Goal: Task Accomplishment & Management: Use online tool/utility

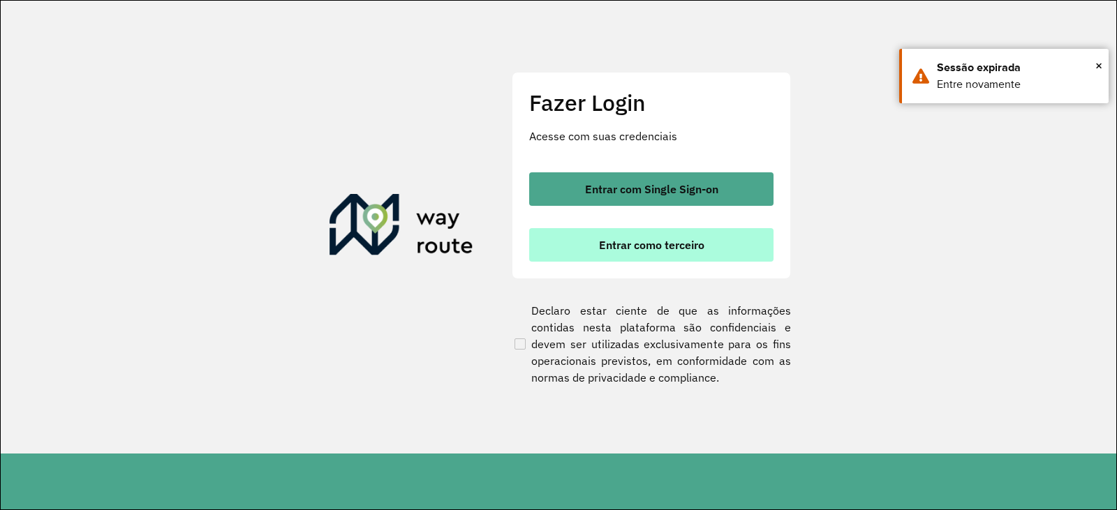
click at [656, 249] on span "Entrar como terceiro" at bounding box center [651, 244] width 105 height 11
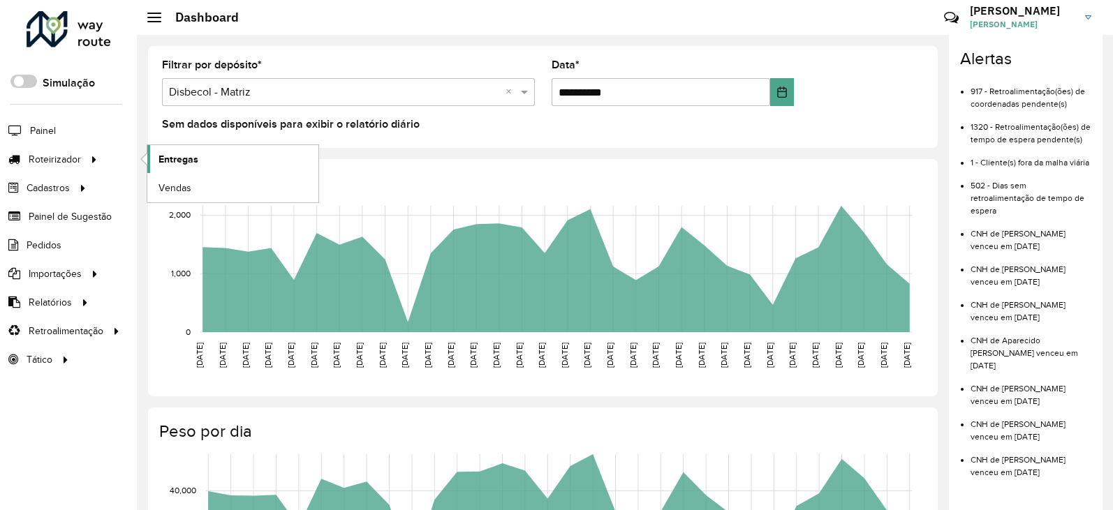
click at [177, 158] on span "Entregas" at bounding box center [178, 159] width 40 height 15
click at [186, 157] on span "Entregas" at bounding box center [178, 159] width 40 height 15
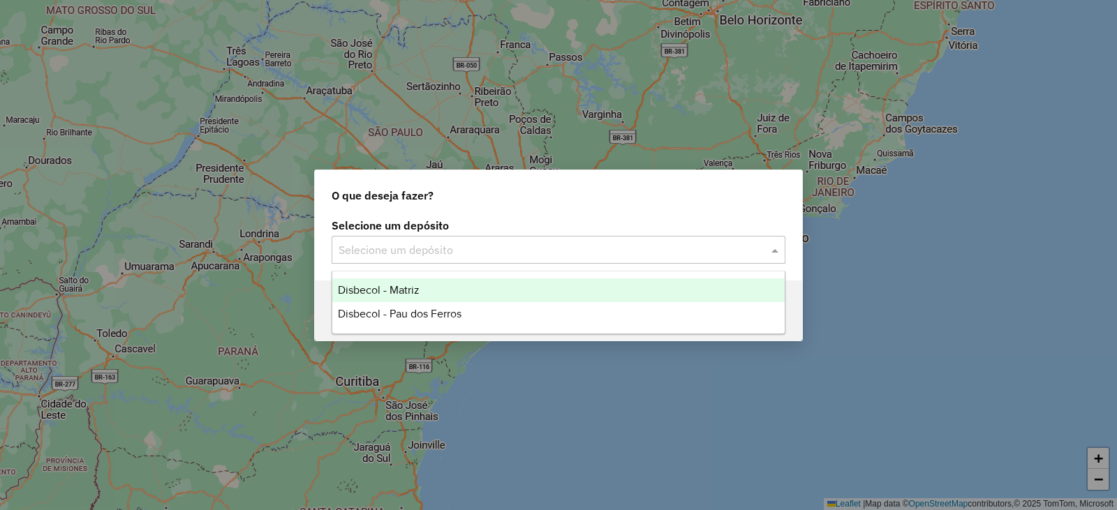
click at [644, 252] on input "text" at bounding box center [545, 250] width 412 height 17
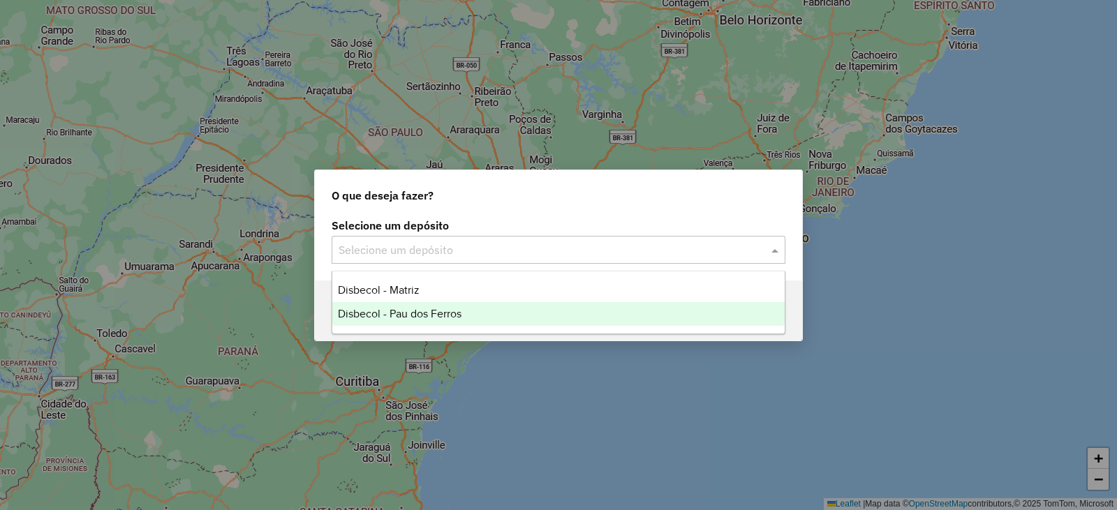
click at [626, 313] on div "Disbecol - Pau dos Ferros" at bounding box center [558, 314] width 452 height 24
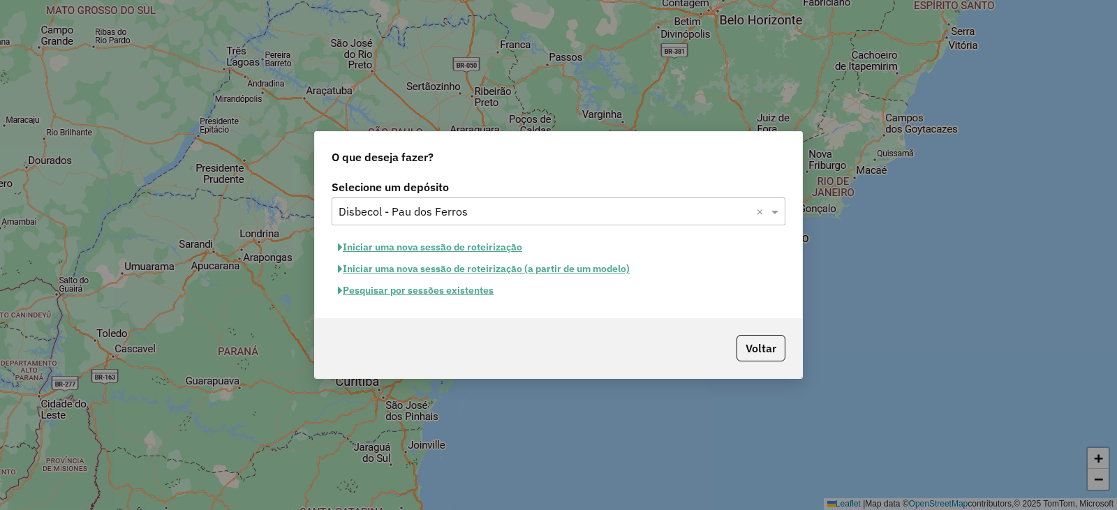
click at [468, 292] on button "Pesquisar por sessões existentes" at bounding box center [416, 291] width 168 height 22
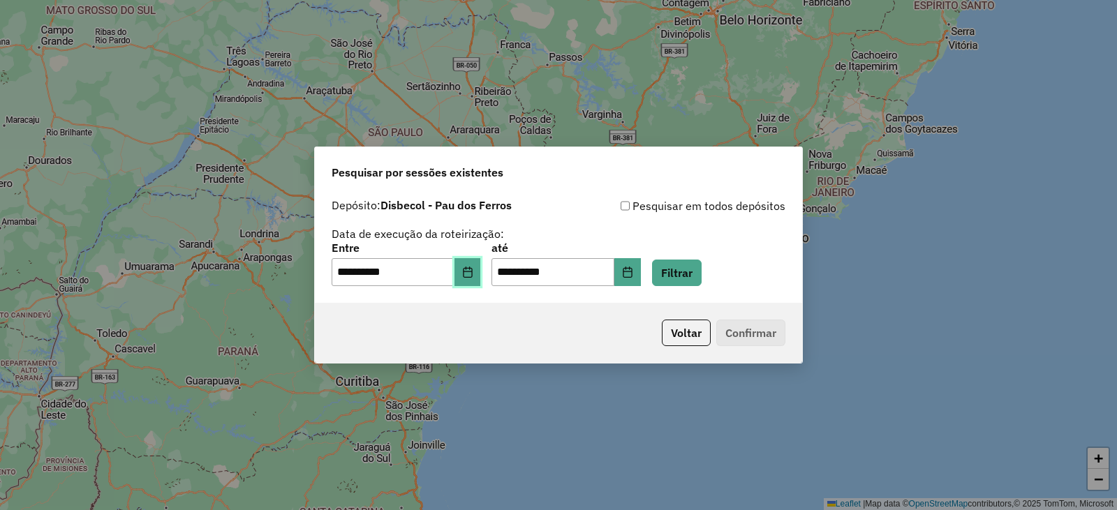
click at [473, 273] on icon "Choose Date" at bounding box center [467, 272] width 11 height 11
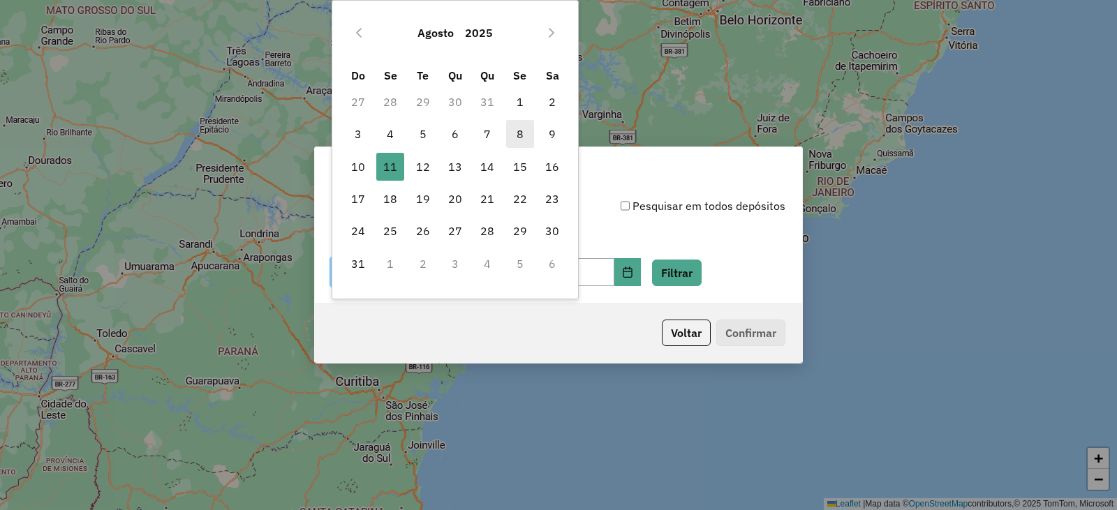
click at [522, 135] on span "8" at bounding box center [520, 134] width 28 height 28
type input "**********"
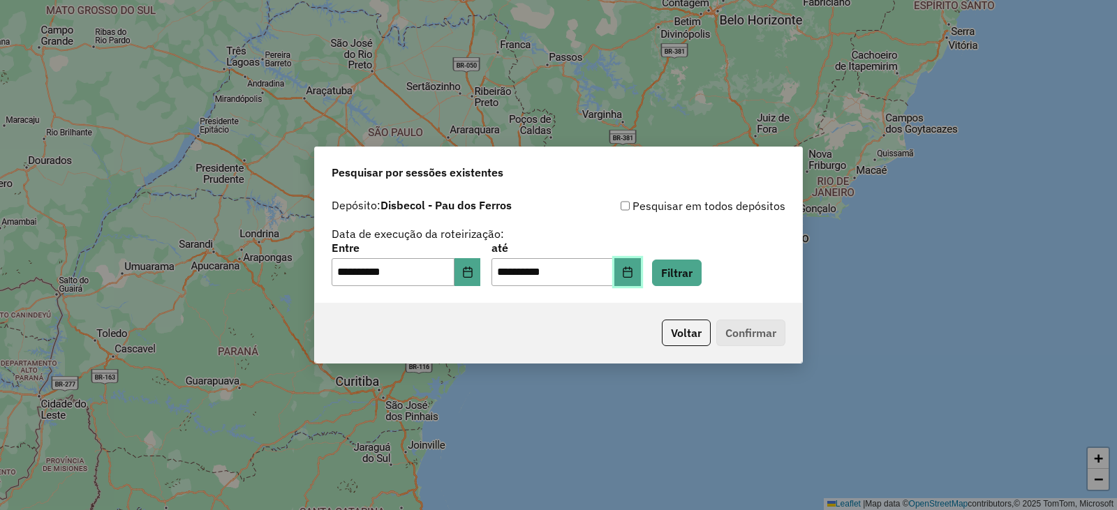
click at [639, 274] on button "Choose Date" at bounding box center [627, 272] width 27 height 28
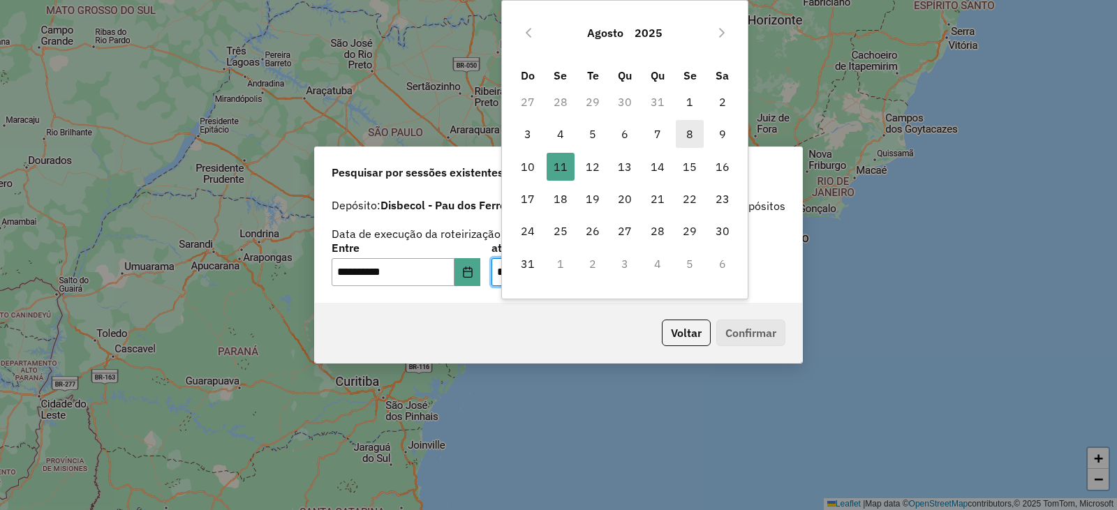
click at [692, 130] on span "8" at bounding box center [690, 134] width 28 height 28
type input "**********"
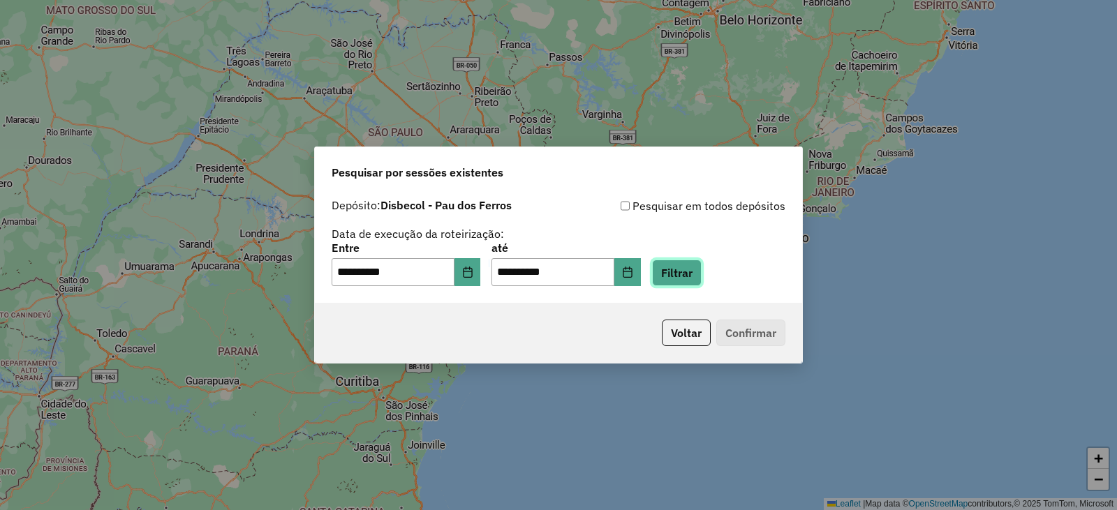
click at [695, 265] on button "Filtrar" at bounding box center [677, 273] width 50 height 27
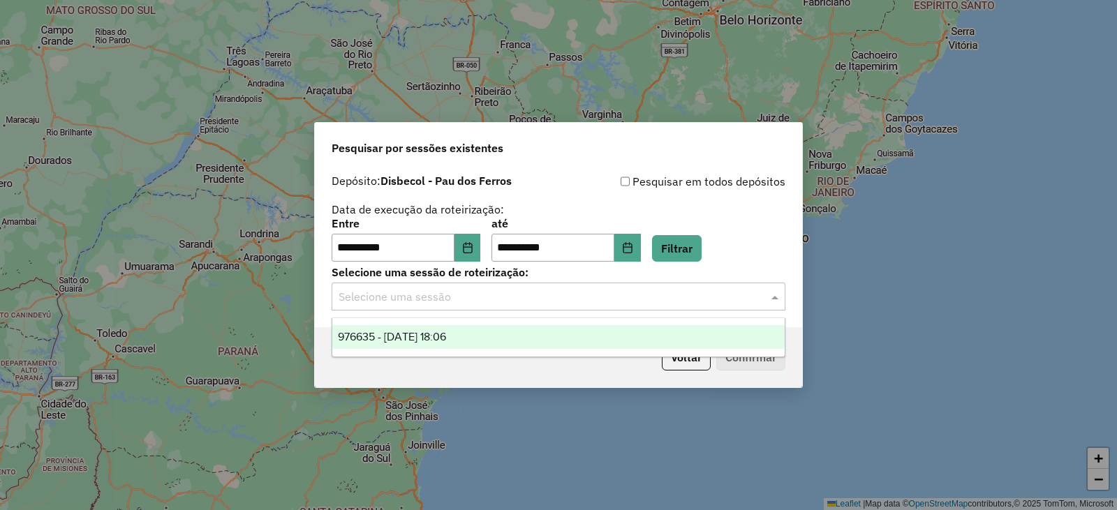
click at [468, 298] on input "text" at bounding box center [545, 297] width 412 height 17
click at [446, 332] on span "976635 - 08/08/2025 18:06" at bounding box center [392, 337] width 108 height 12
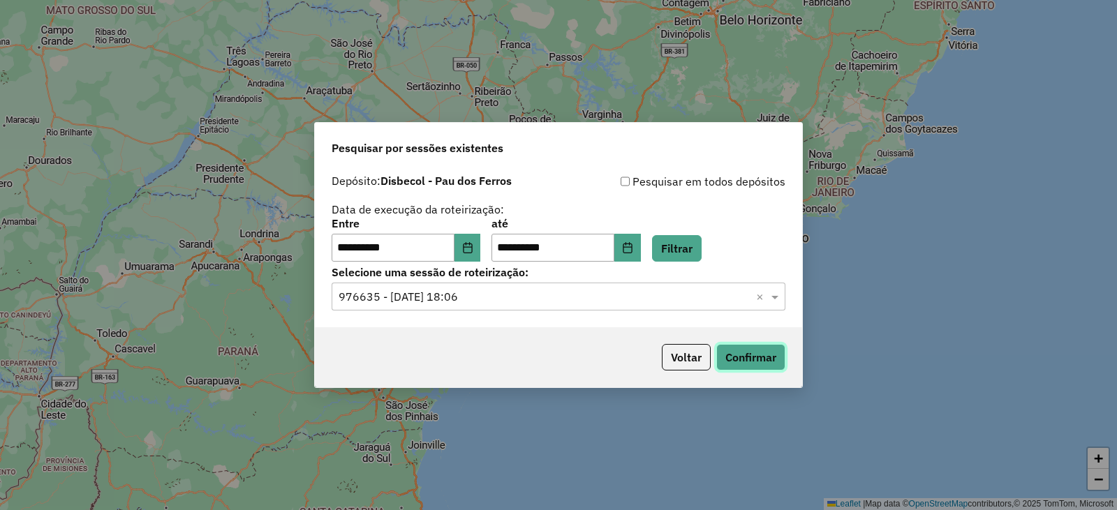
click at [744, 353] on button "Confirmar" at bounding box center [750, 357] width 69 height 27
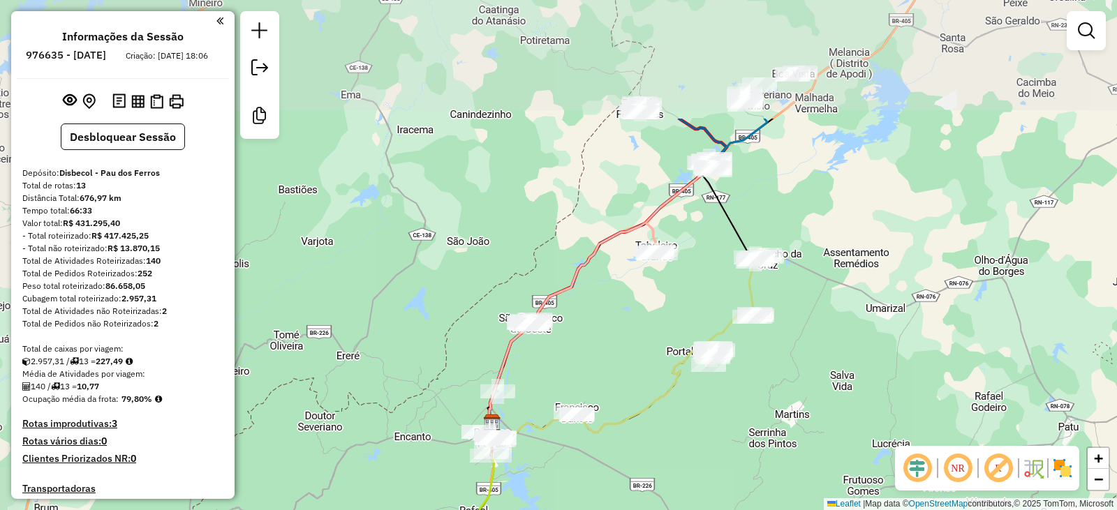
drag, startPoint x: 622, startPoint y: 148, endPoint x: 641, endPoint y: 318, distance: 170.7
click at [641, 318] on div "Janela de atendimento Grade de atendimento Capacidade Transportadoras Veículos …" at bounding box center [558, 255] width 1117 height 510
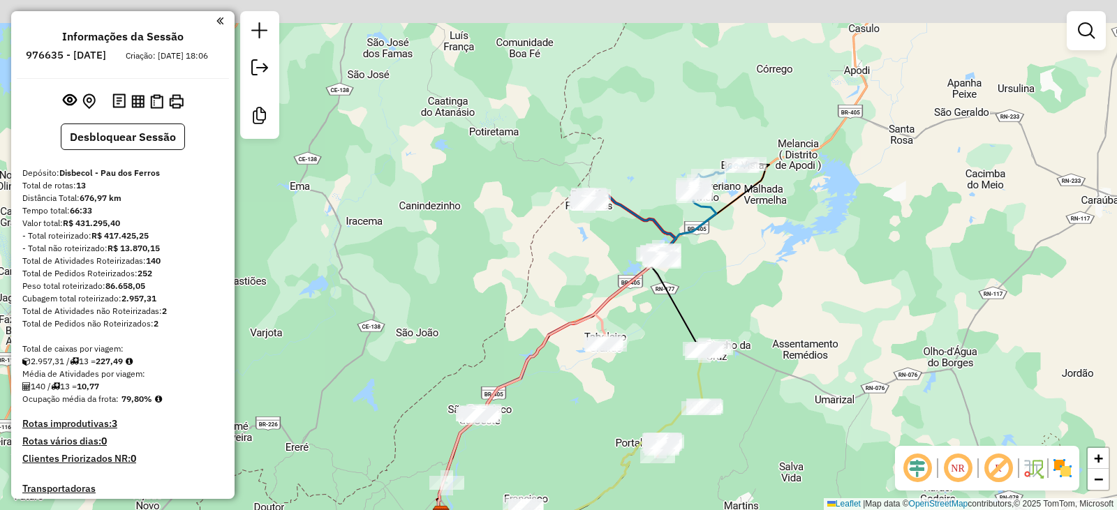
drag, startPoint x: 764, startPoint y: 165, endPoint x: 711, endPoint y: 260, distance: 108.4
click at [711, 260] on div "Janela de atendimento Grade de atendimento Capacidade Transportadoras Veículos …" at bounding box center [558, 255] width 1117 height 510
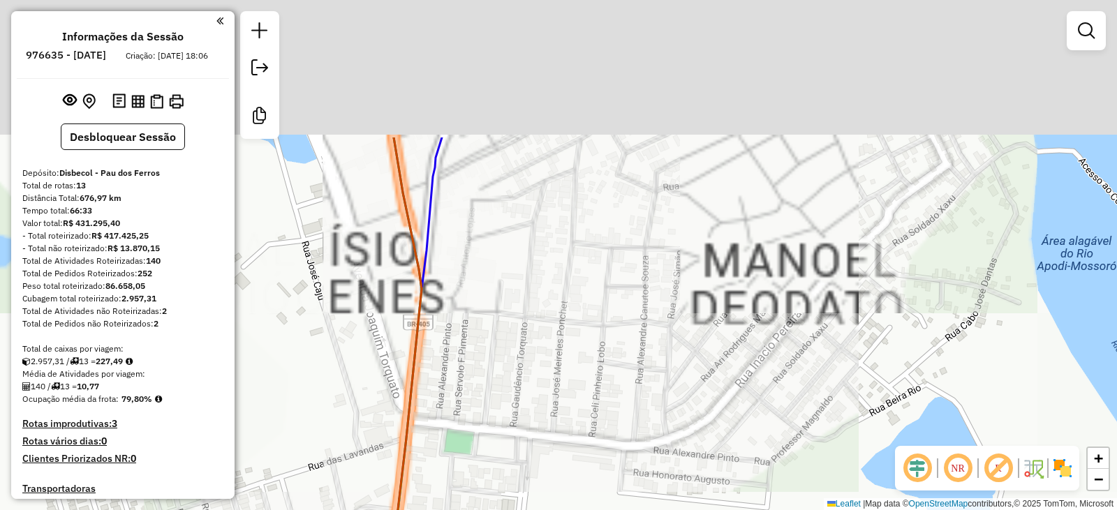
drag, startPoint x: 642, startPoint y: 121, endPoint x: 813, endPoint y: 436, distance: 358.0
click at [813, 436] on div "Janela de atendimento Grade de atendimento Capacidade Transportadoras Veículos …" at bounding box center [558, 255] width 1117 height 510
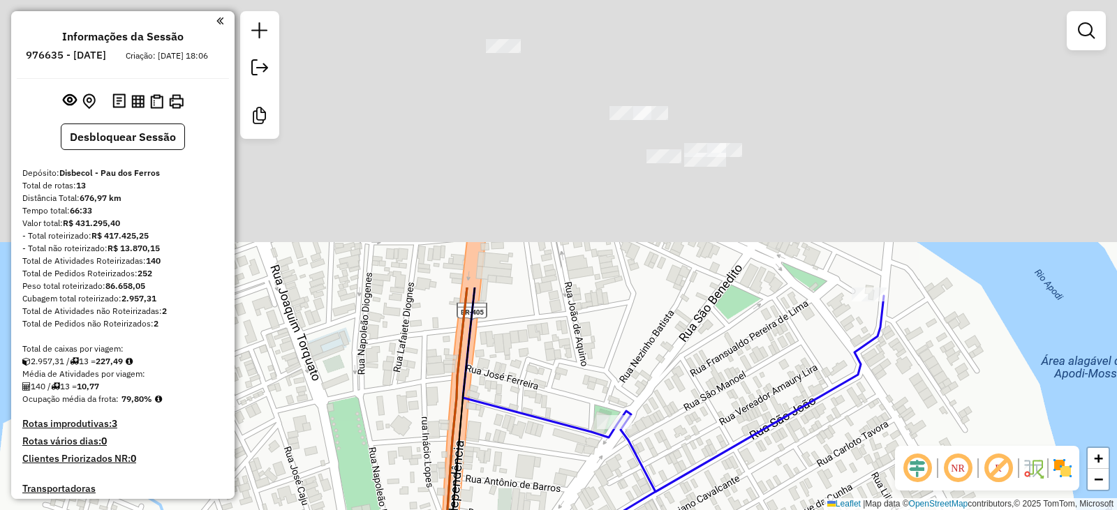
drag, startPoint x: 840, startPoint y: 200, endPoint x: 839, endPoint y: 538, distance: 337.9
click at [839, 510] on html "Aguarde... Pop-up bloqueado! Seu navegador bloqueou automáticamente a abertura …" at bounding box center [558, 255] width 1117 height 510
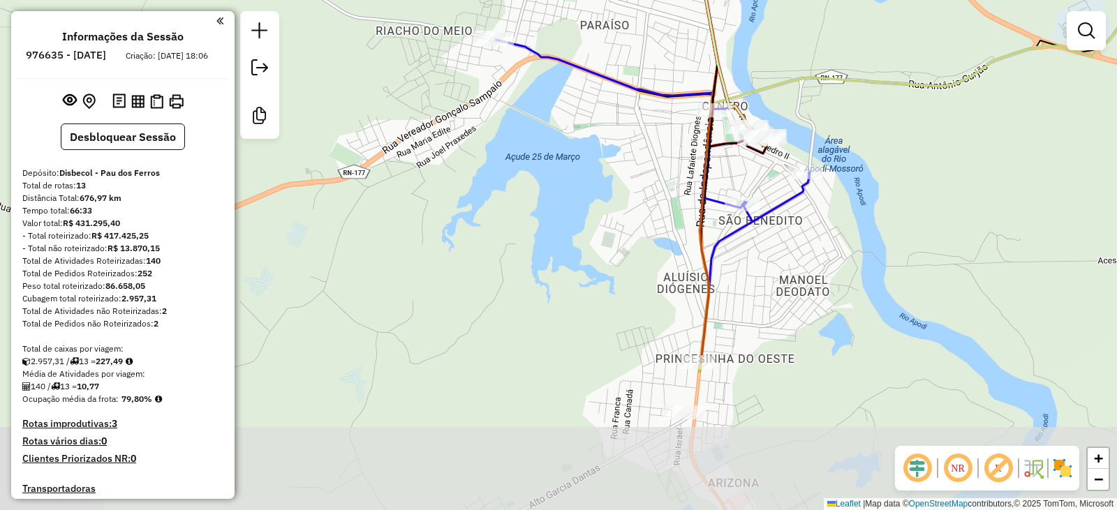
drag, startPoint x: 852, startPoint y: 452, endPoint x: 817, endPoint y: 254, distance: 200.6
click at [817, 254] on div "Janela de atendimento Grade de atendimento Capacidade Transportadoras Veículos …" at bounding box center [558, 255] width 1117 height 510
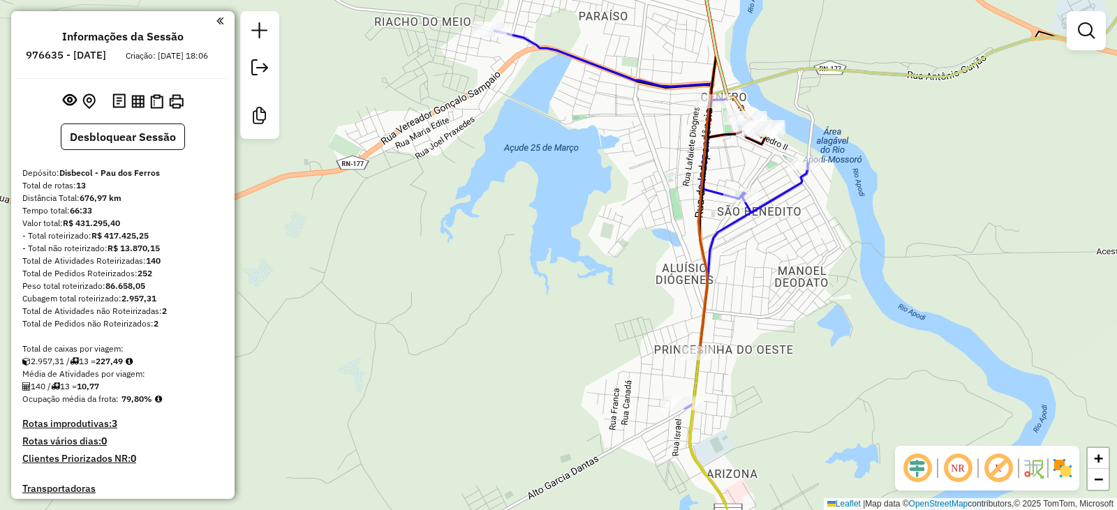
click at [178, 305] on div "Cubagem total roteirizado: 2.957,31" at bounding box center [122, 299] width 201 height 13
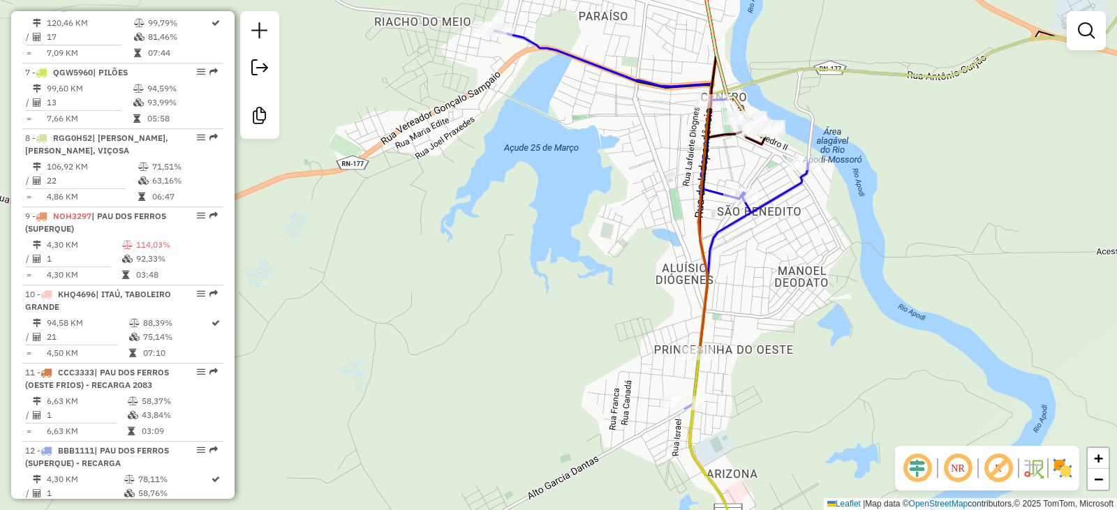
scroll to position [977, 0]
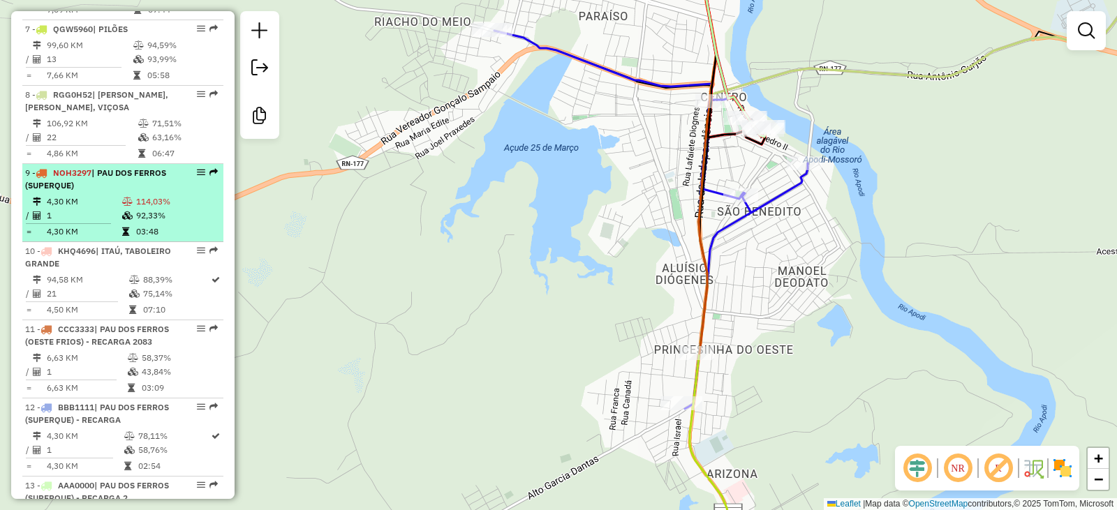
click at [96, 209] on td "4,30 KM" at bounding box center [83, 202] width 75 height 14
select select "**********"
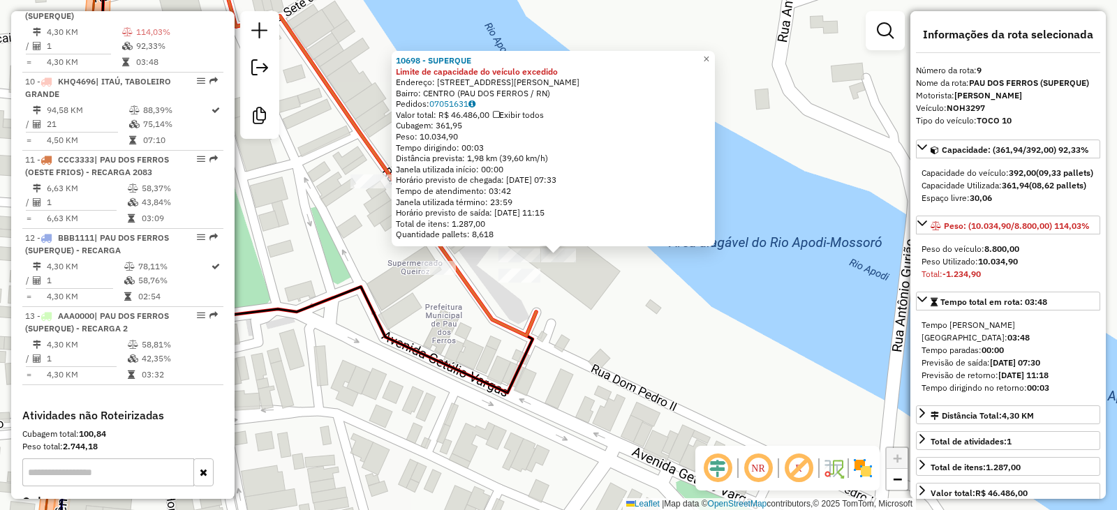
scroll to position [1155, 0]
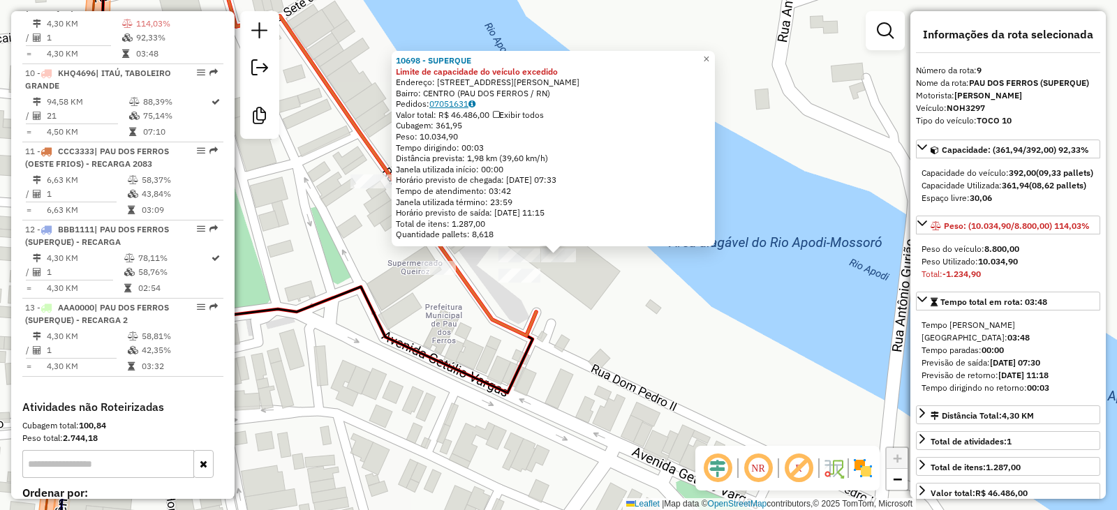
click at [467, 103] on link "07051631" at bounding box center [452, 103] width 46 height 10
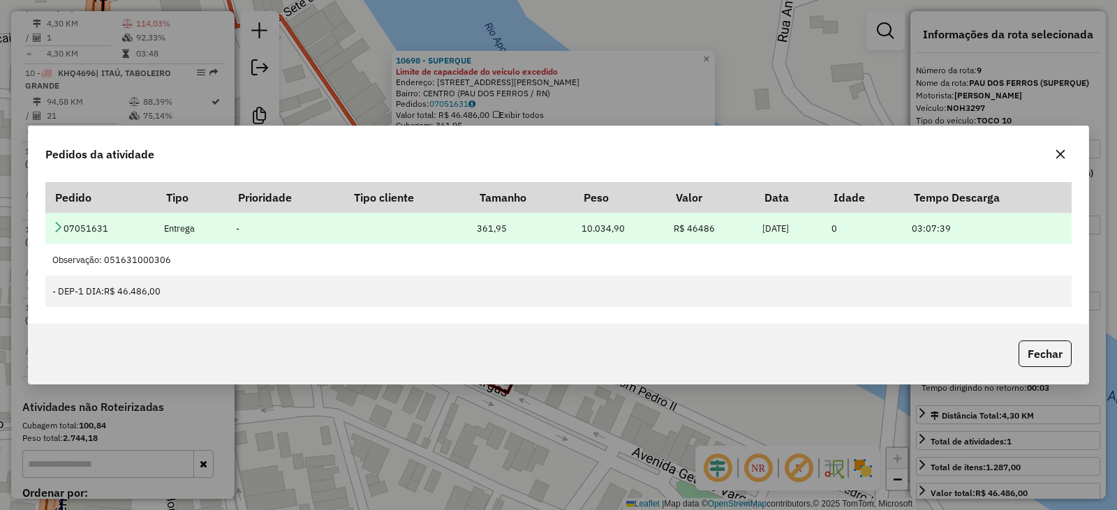
click at [58, 229] on icon at bounding box center [57, 226] width 11 height 11
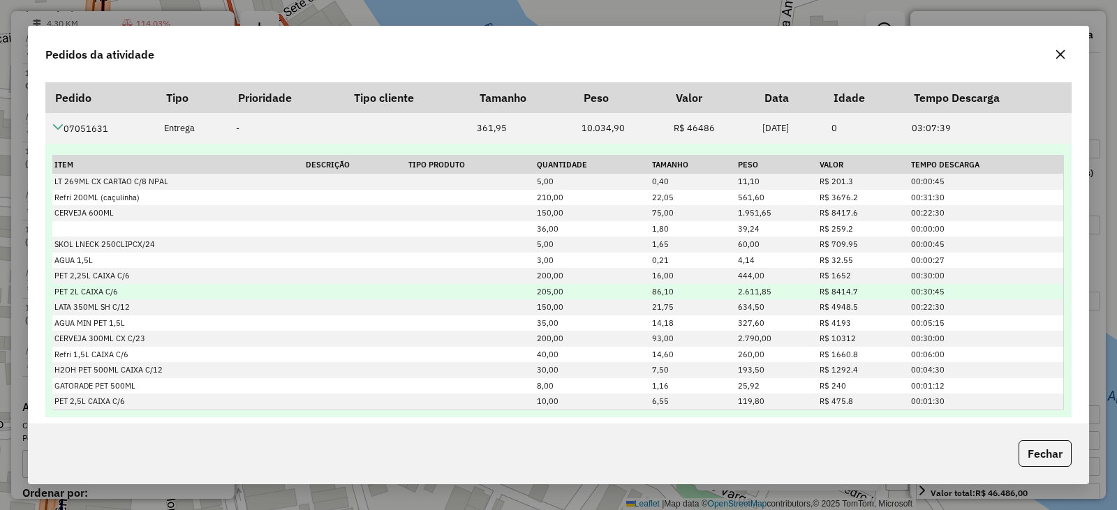
scroll to position [67, 0]
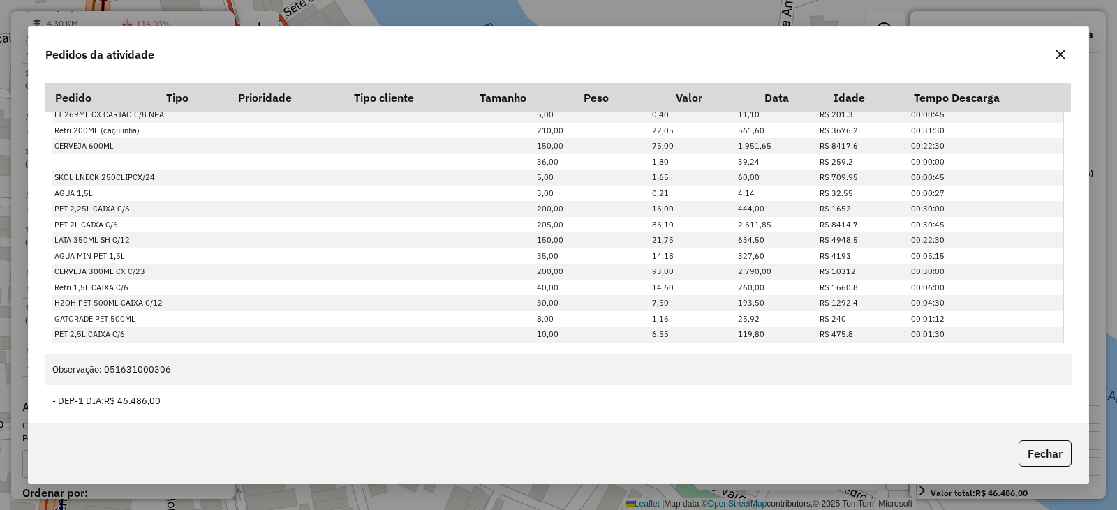
click at [1062, 53] on icon "button" at bounding box center [1060, 54] width 9 height 9
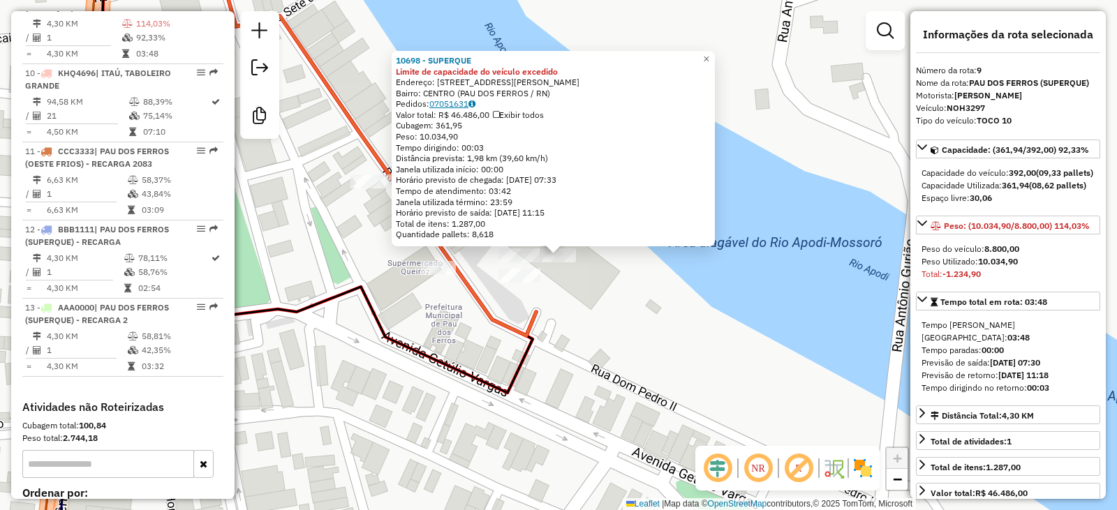
click at [459, 106] on link "07051631" at bounding box center [452, 103] width 46 height 10
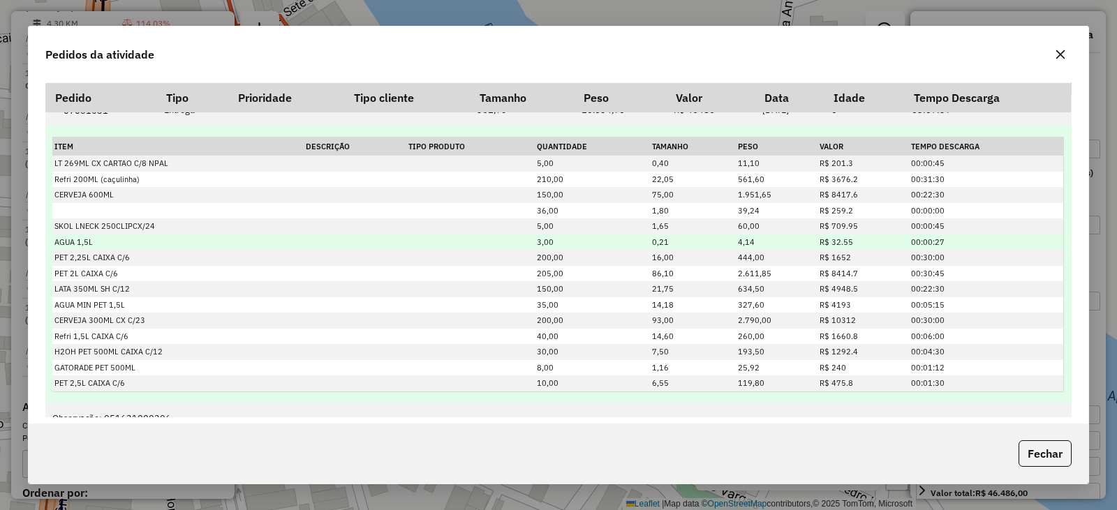
scroll to position [0, 0]
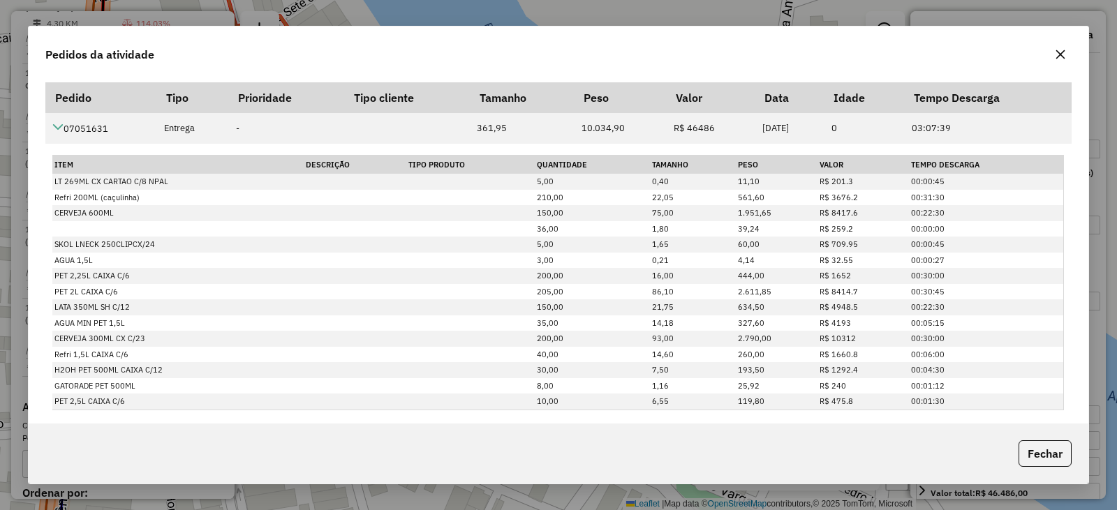
click at [1060, 59] on icon "button" at bounding box center [1060, 54] width 11 height 11
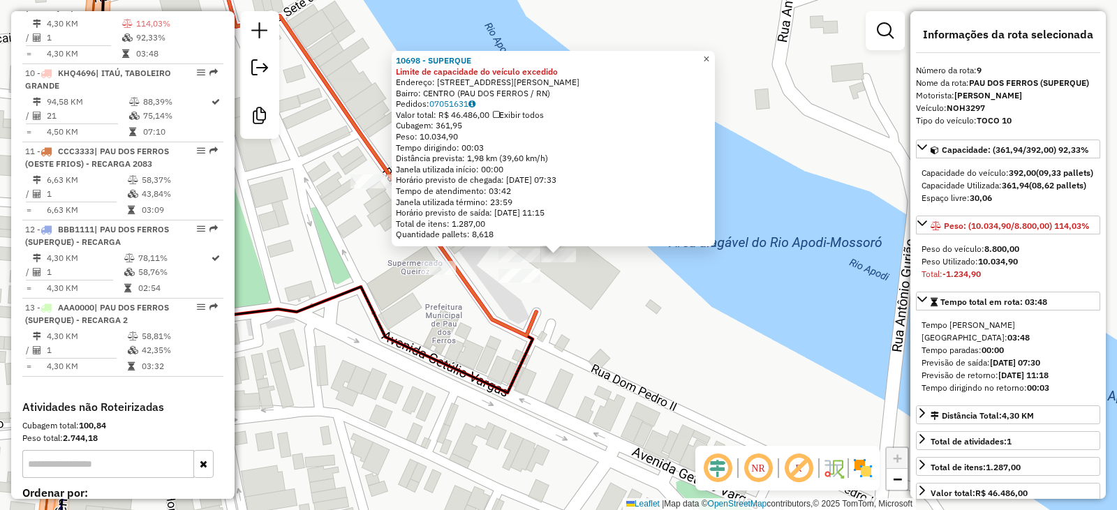
click at [709, 53] on span "×" at bounding box center [706, 59] width 6 height 12
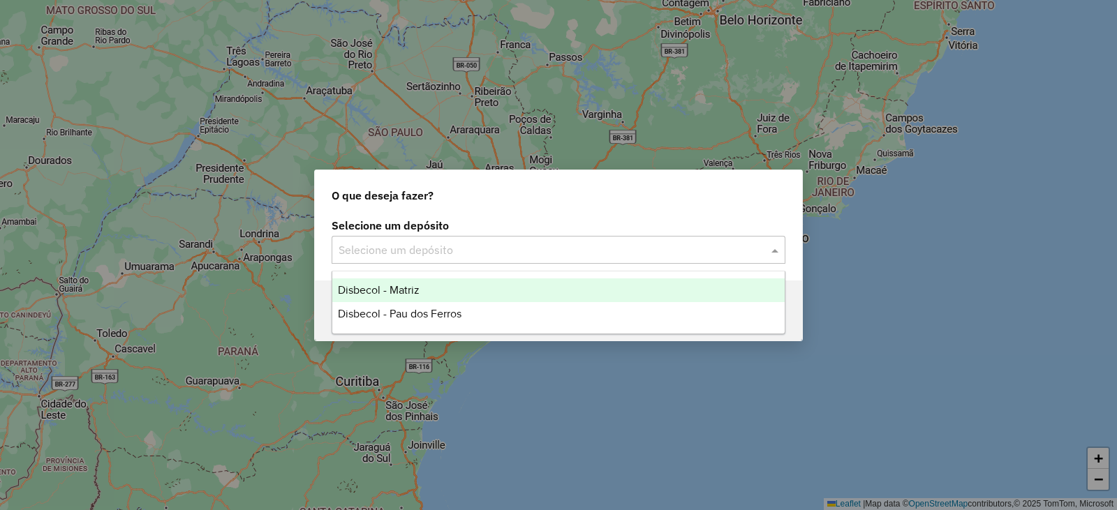
click at [523, 255] on input "text" at bounding box center [545, 250] width 412 height 17
click at [478, 287] on div "Disbecol - Matriz" at bounding box center [558, 291] width 452 height 24
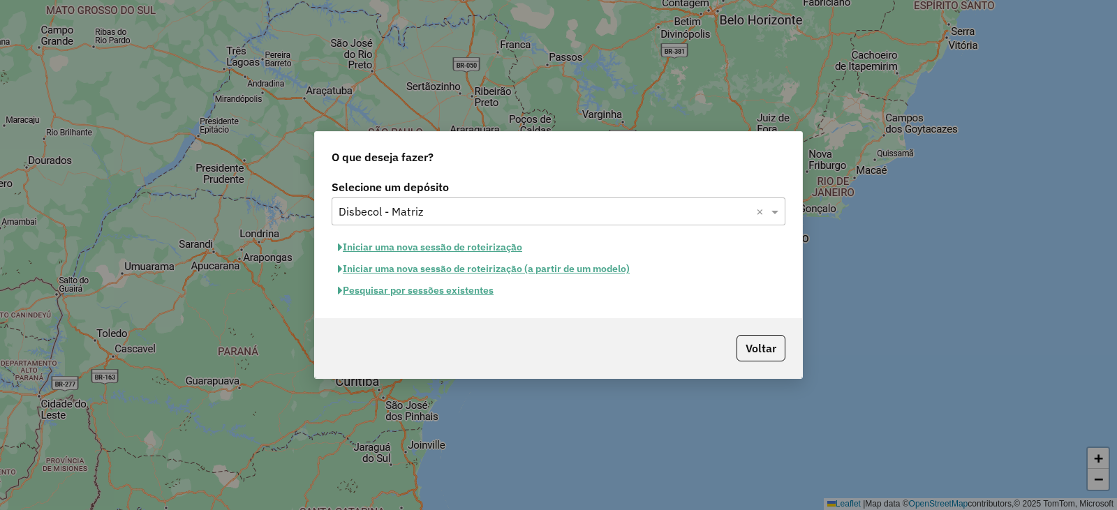
click at [457, 293] on button "Pesquisar por sessões existentes" at bounding box center [416, 291] width 168 height 22
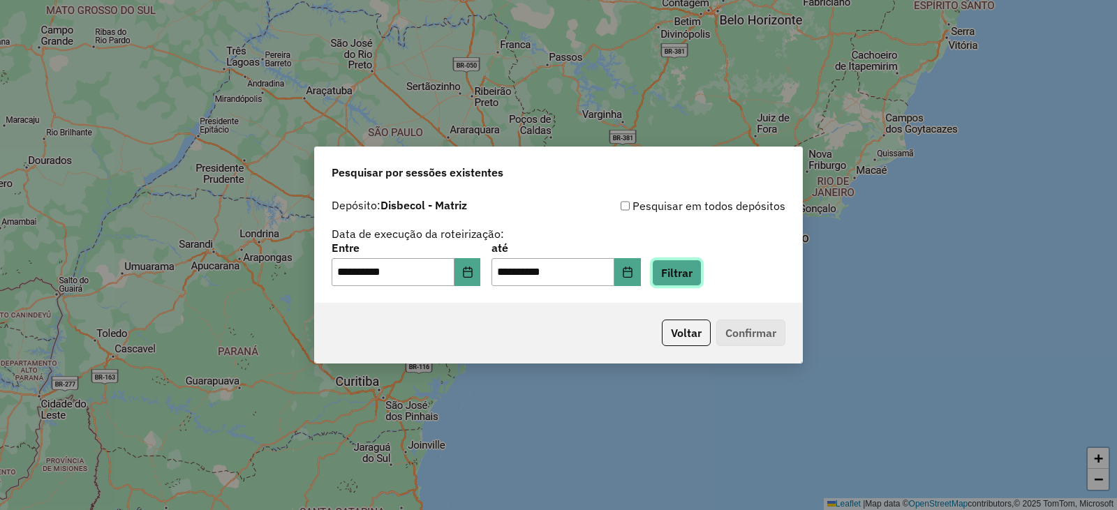
click at [695, 277] on button "Filtrar" at bounding box center [677, 273] width 50 height 27
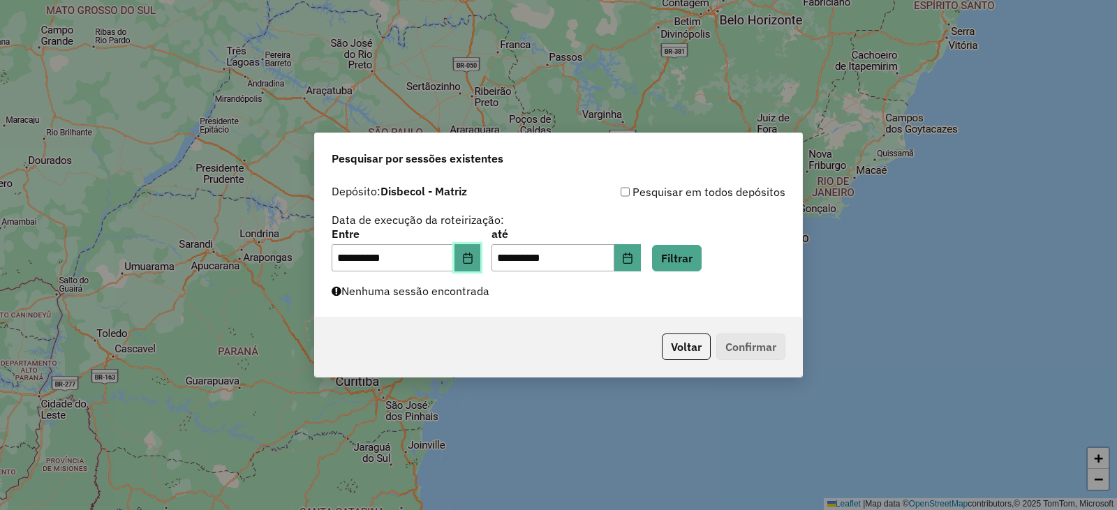
click at [473, 256] on icon "Choose Date" at bounding box center [467, 258] width 11 height 11
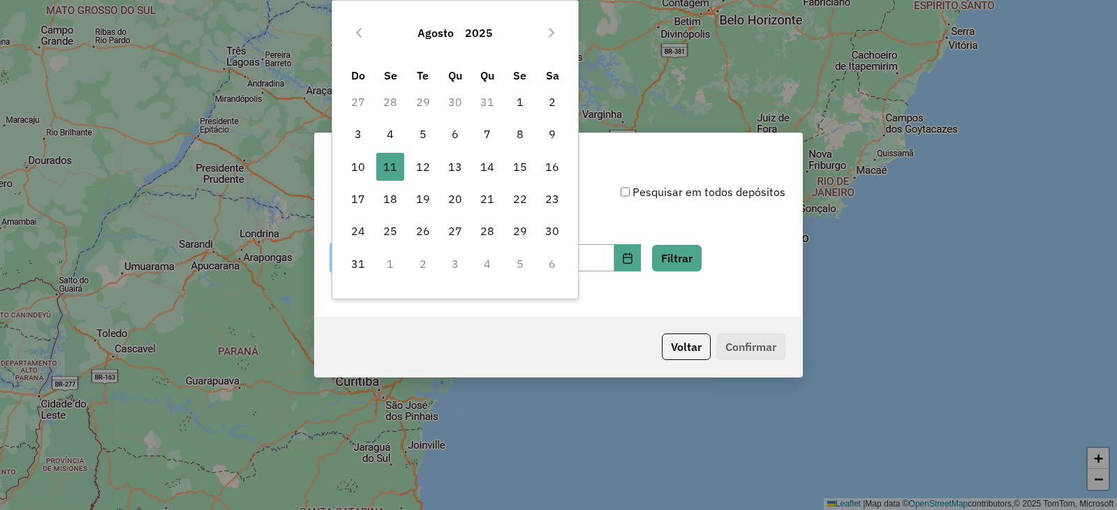
click at [699, 207] on div "**********" at bounding box center [559, 228] width 454 height 89
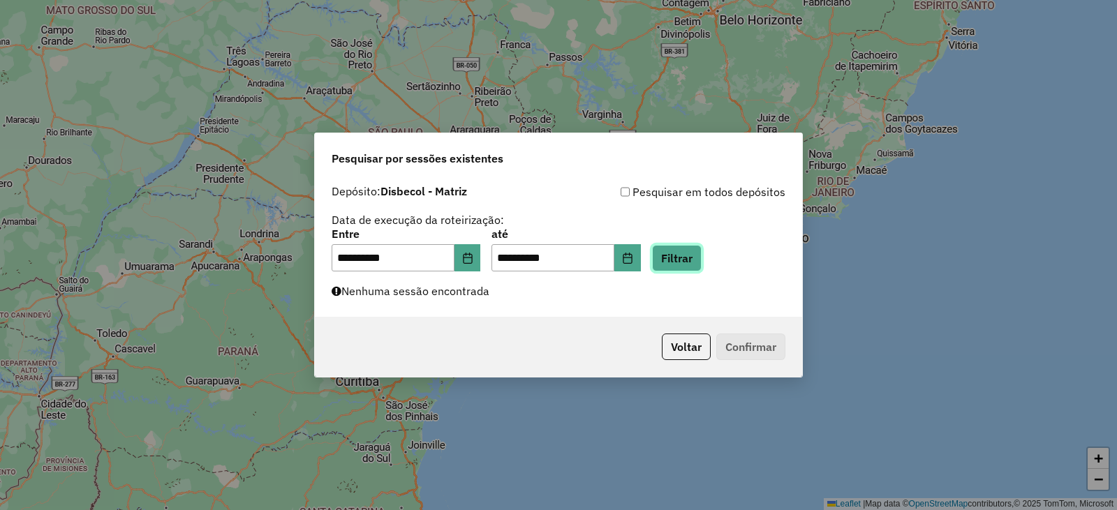
click at [695, 258] on button "Filtrar" at bounding box center [677, 258] width 50 height 27
click at [472, 261] on icon "Choose Date" at bounding box center [467, 258] width 9 height 11
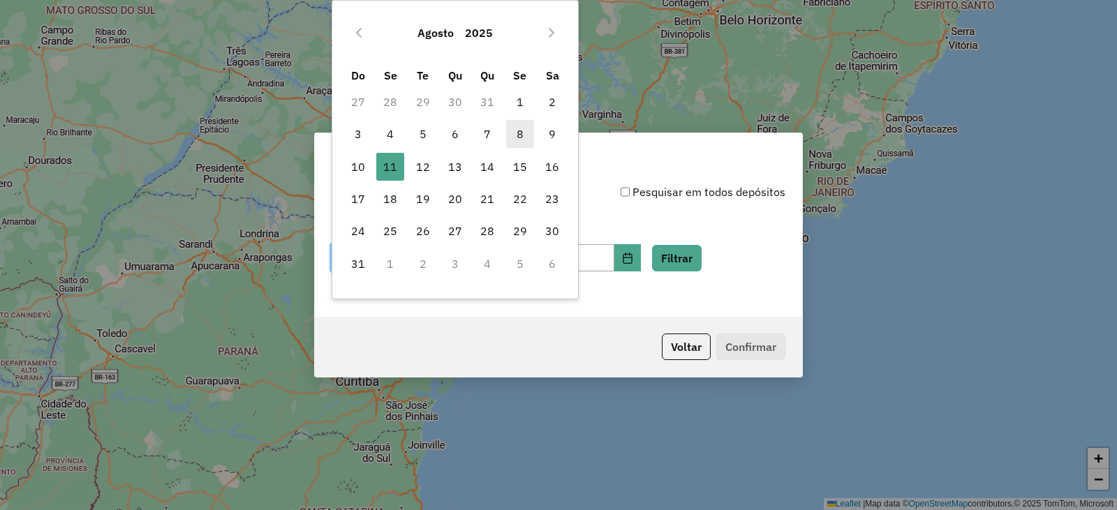
click at [522, 133] on span "8" at bounding box center [520, 134] width 28 height 28
type input "**********"
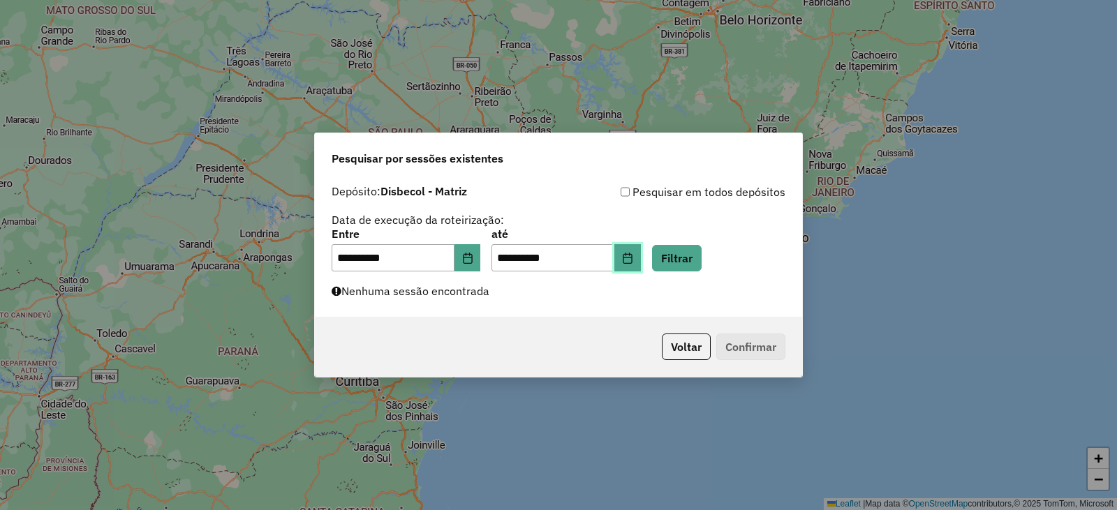
click at [632, 263] on icon "Choose Date" at bounding box center [627, 258] width 9 height 11
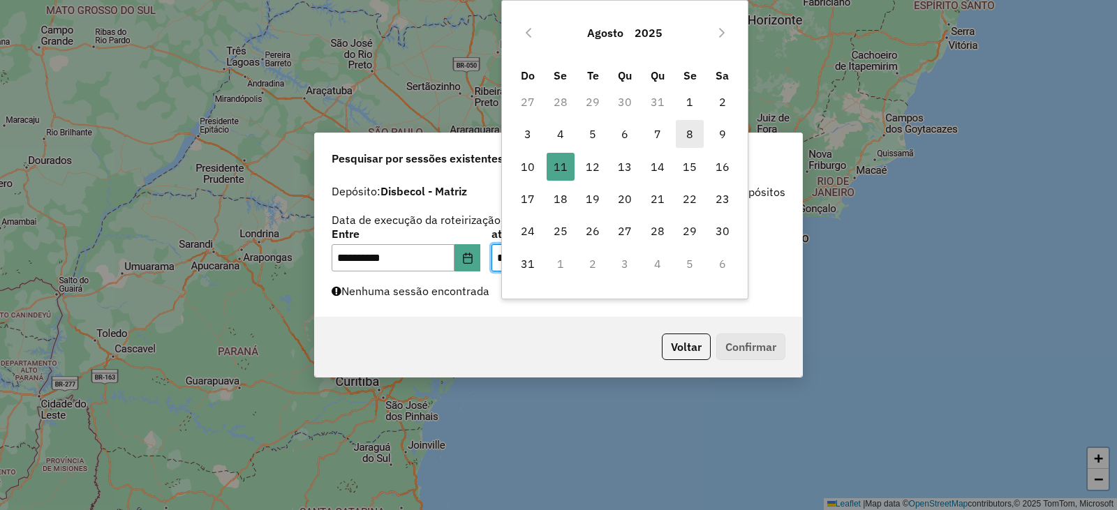
click at [690, 134] on span "8" at bounding box center [690, 134] width 28 height 28
type input "**********"
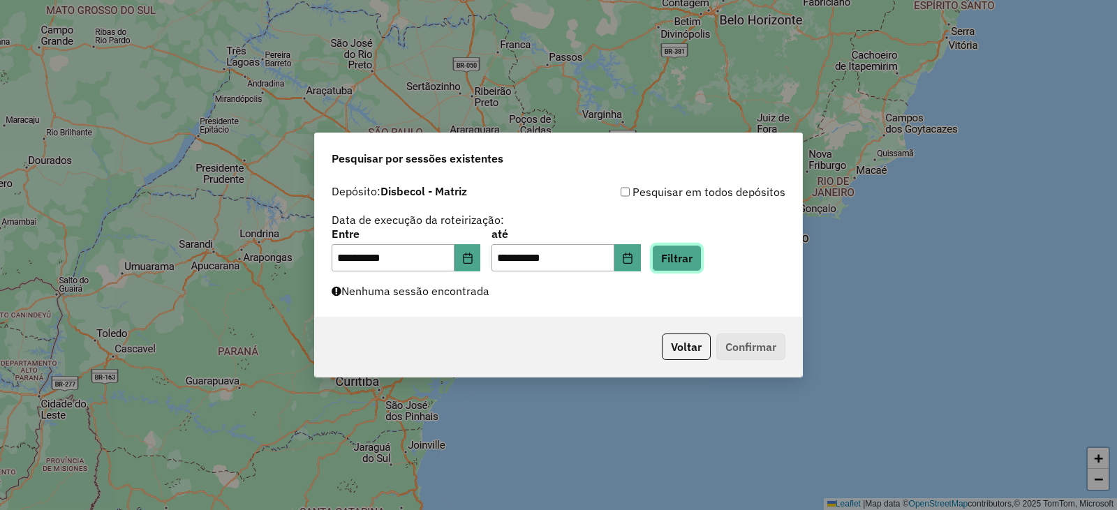
click at [693, 257] on button "Filtrar" at bounding box center [677, 258] width 50 height 27
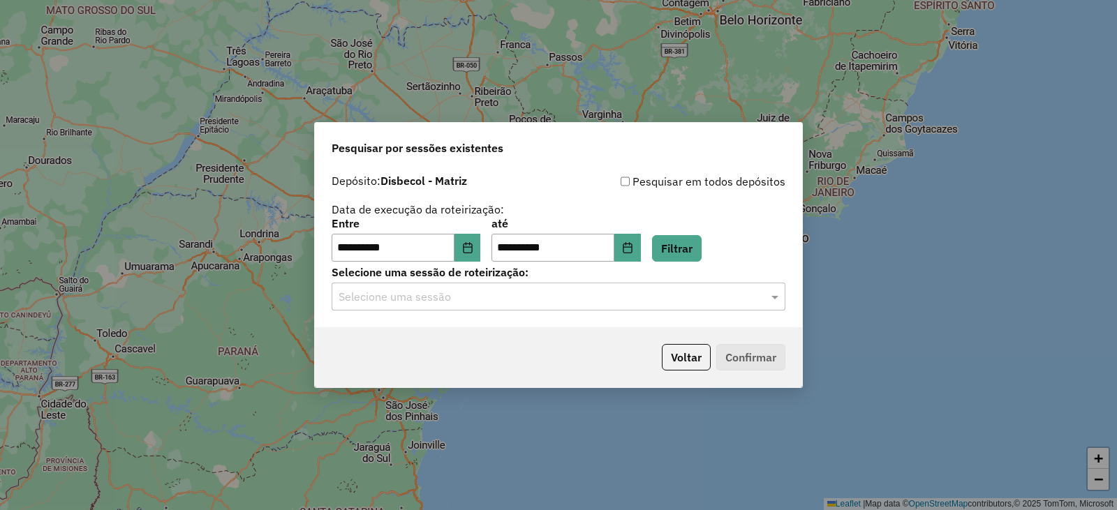
click at [481, 289] on input "text" at bounding box center [545, 297] width 412 height 17
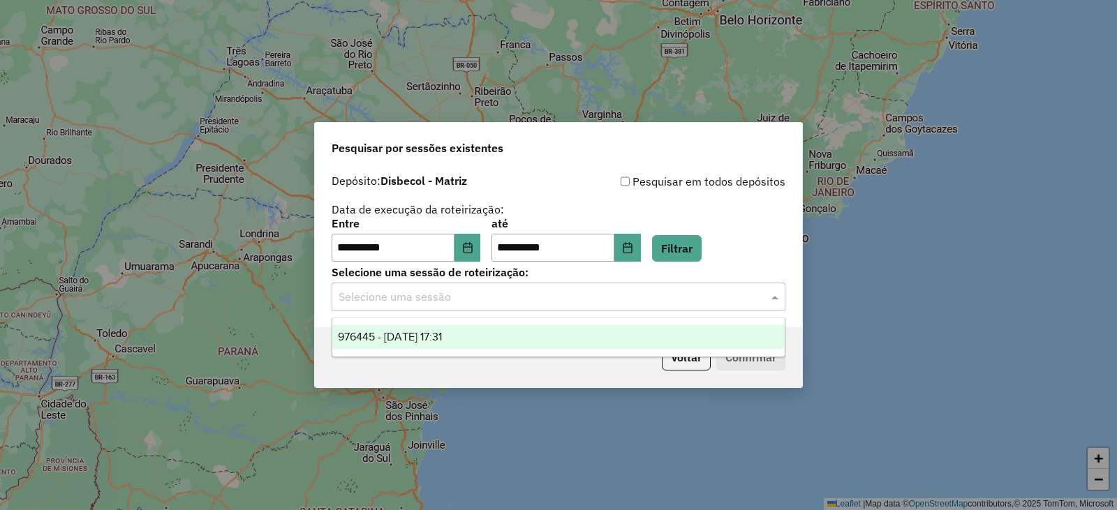
click at [442, 336] on span "976445 - 08/08/2025 17:31" at bounding box center [390, 337] width 104 height 12
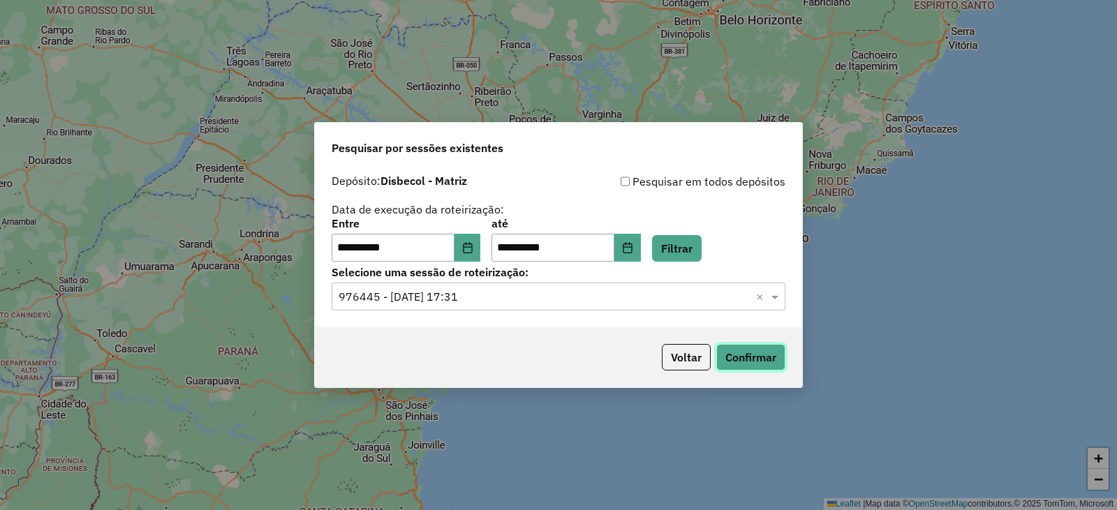
click at [747, 358] on button "Confirmar" at bounding box center [750, 357] width 69 height 27
click at [473, 252] on icon "Choose Date" at bounding box center [467, 247] width 11 height 11
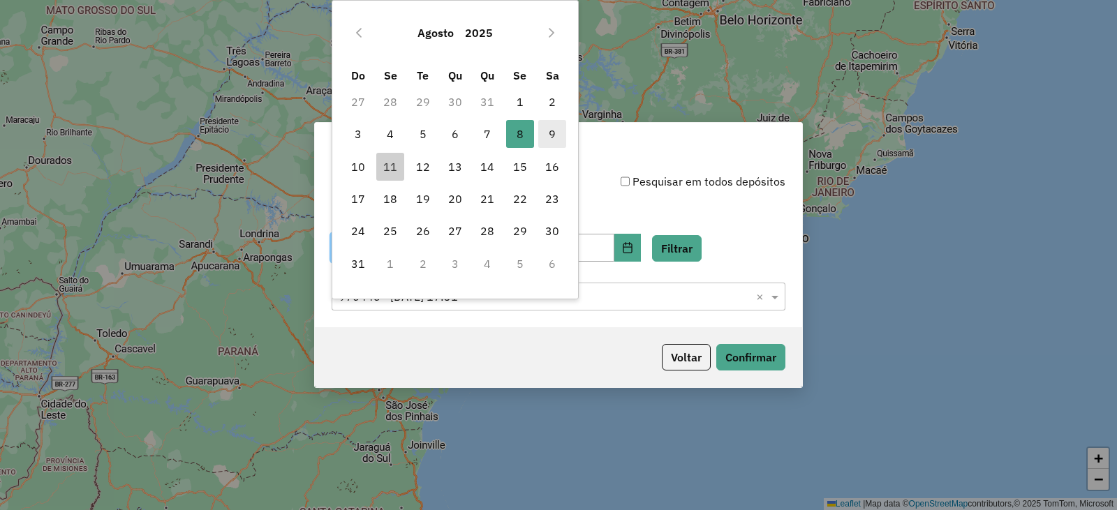
click at [545, 134] on span "9" at bounding box center [552, 134] width 28 height 28
type input "**********"
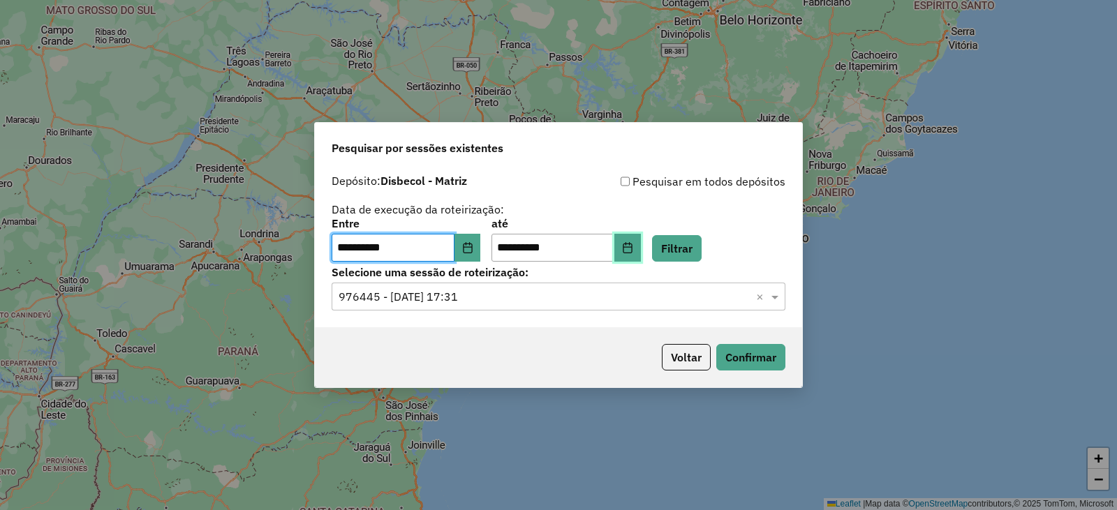
click at [641, 250] on button "Choose Date" at bounding box center [627, 248] width 27 height 28
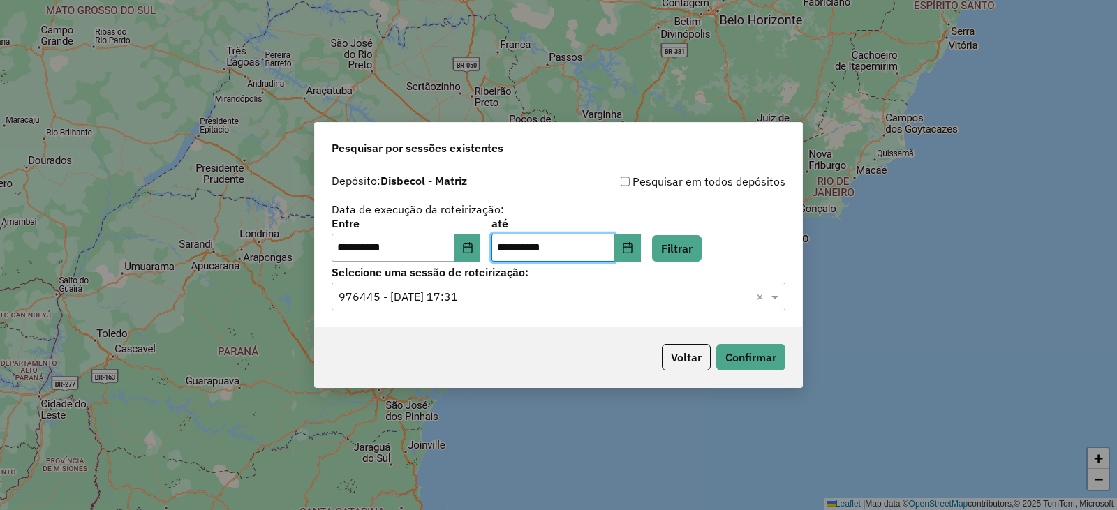
click at [753, 219] on div "**********" at bounding box center [559, 240] width 454 height 43
click at [702, 250] on button "Filtrar" at bounding box center [677, 248] width 50 height 27
click at [542, 293] on input "text" at bounding box center [545, 297] width 412 height 17
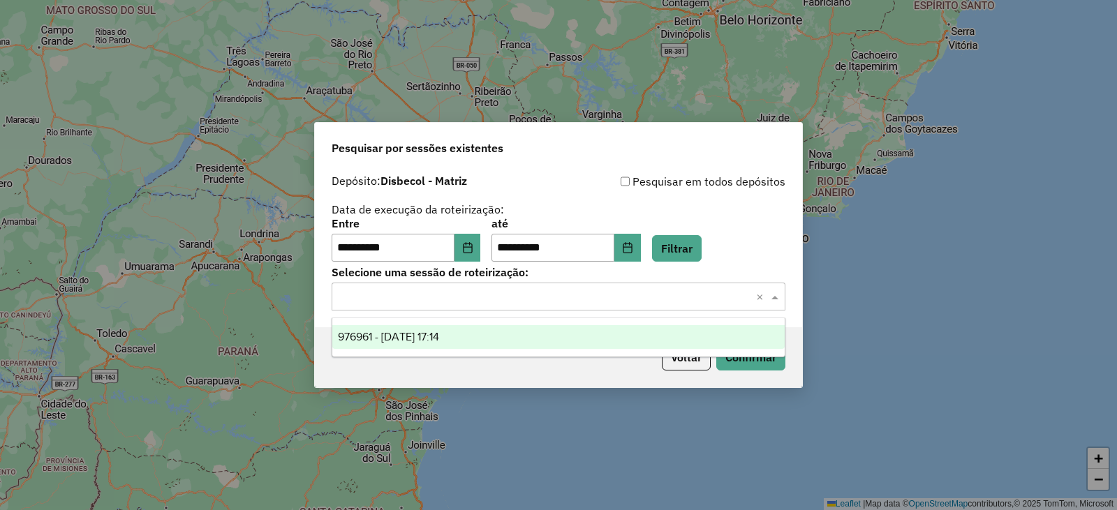
click at [528, 334] on div "976961 - 09/08/2025 17:14" at bounding box center [558, 337] width 452 height 24
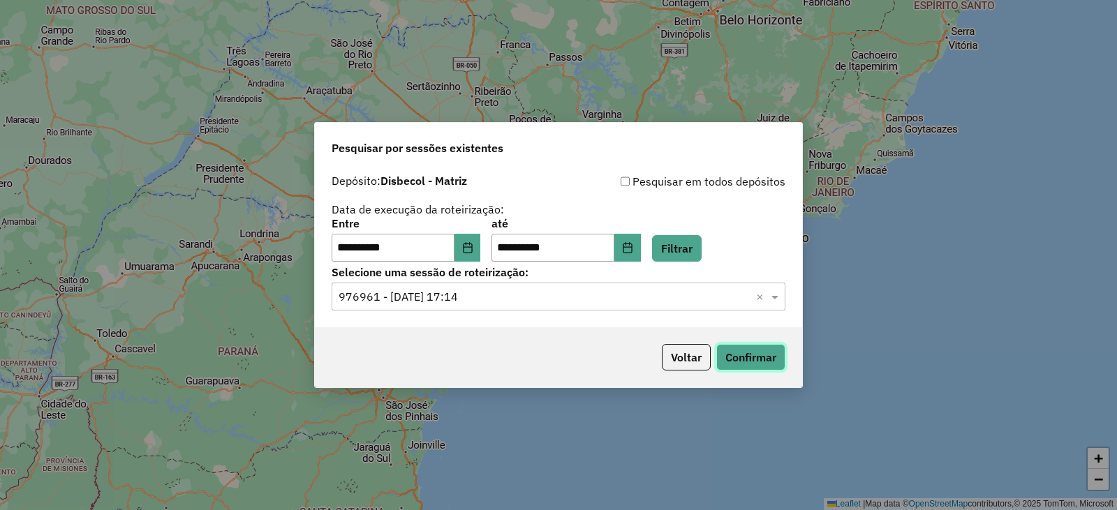
click at [741, 357] on button "Confirmar" at bounding box center [750, 357] width 69 height 27
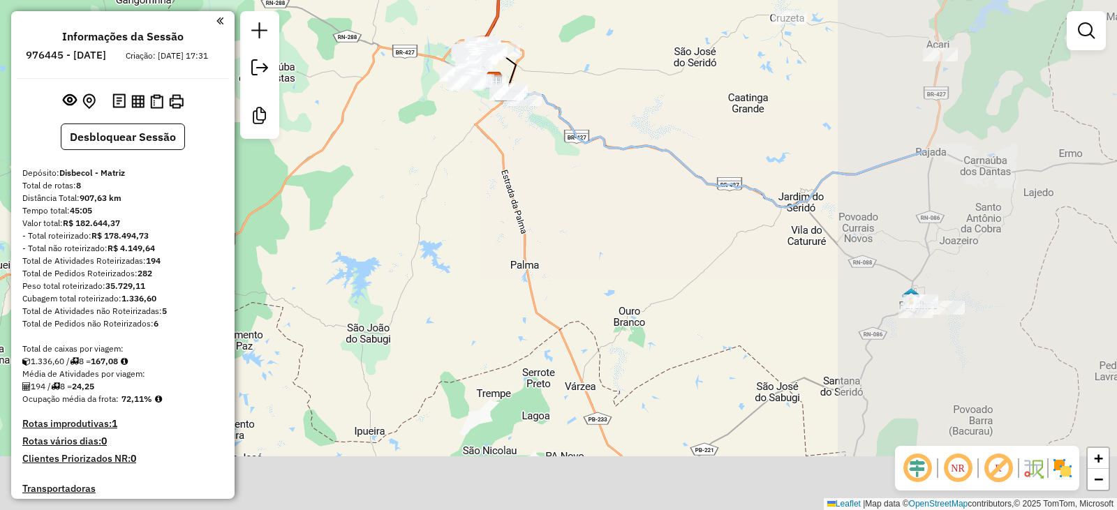
drag, startPoint x: 894, startPoint y: 343, endPoint x: 637, endPoint y: 169, distance: 310.6
click at [637, 169] on div "Janela de atendimento Grade de atendimento Capacidade Transportadoras Veículos …" at bounding box center [558, 255] width 1117 height 510
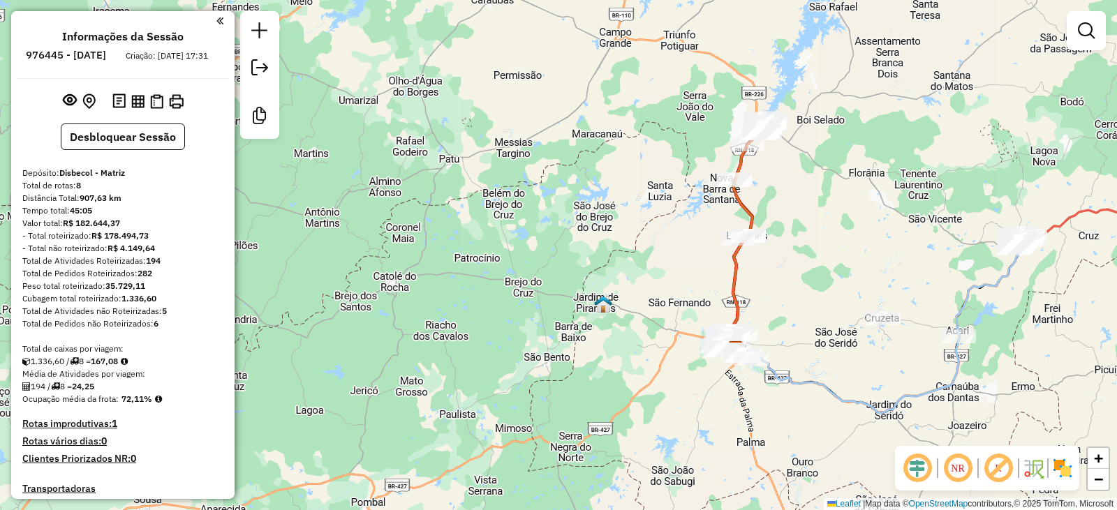
drag, startPoint x: 750, startPoint y: 123, endPoint x: 766, endPoint y: 295, distance: 173.2
click at [766, 295] on div "Janela de atendimento Grade de atendimento Capacidade Transportadoras Veículos …" at bounding box center [558, 255] width 1117 height 510
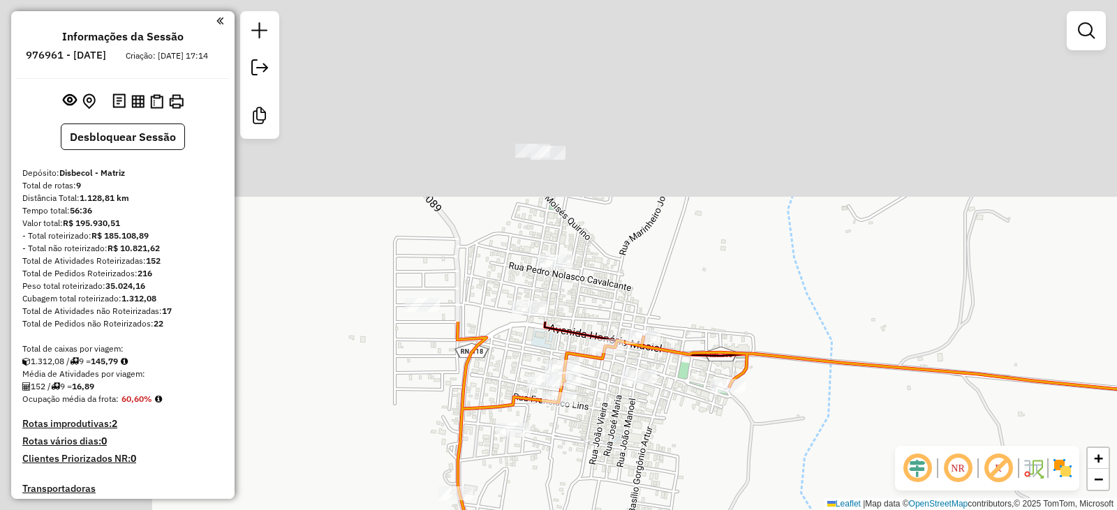
drag, startPoint x: 451, startPoint y: 119, endPoint x: 612, endPoint y: 493, distance: 406.8
click at [612, 493] on div "Janela de atendimento Grade de atendimento Capacidade Transportadoras Veículos …" at bounding box center [558, 255] width 1117 height 510
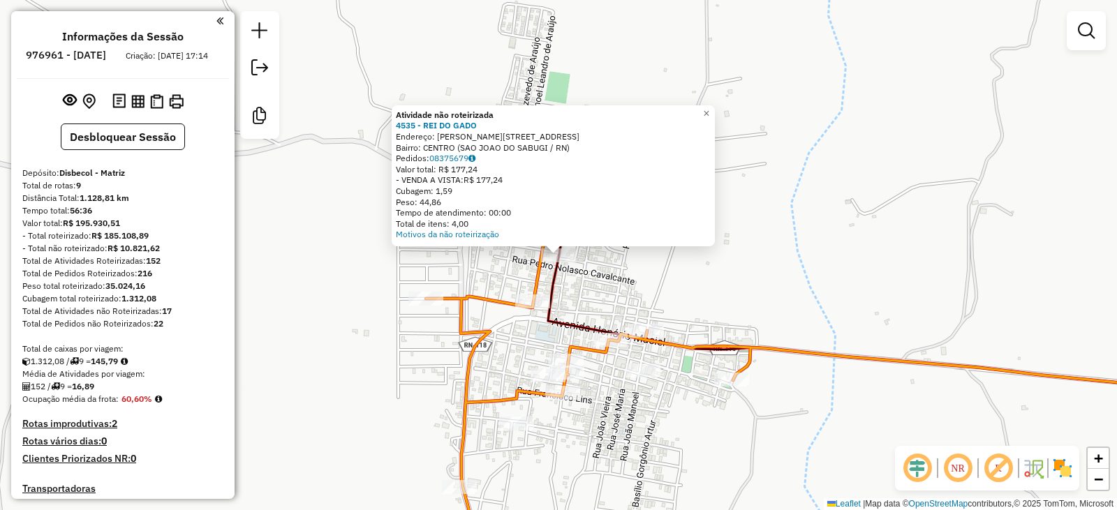
click at [514, 431] on div at bounding box center [516, 424] width 35 height 14
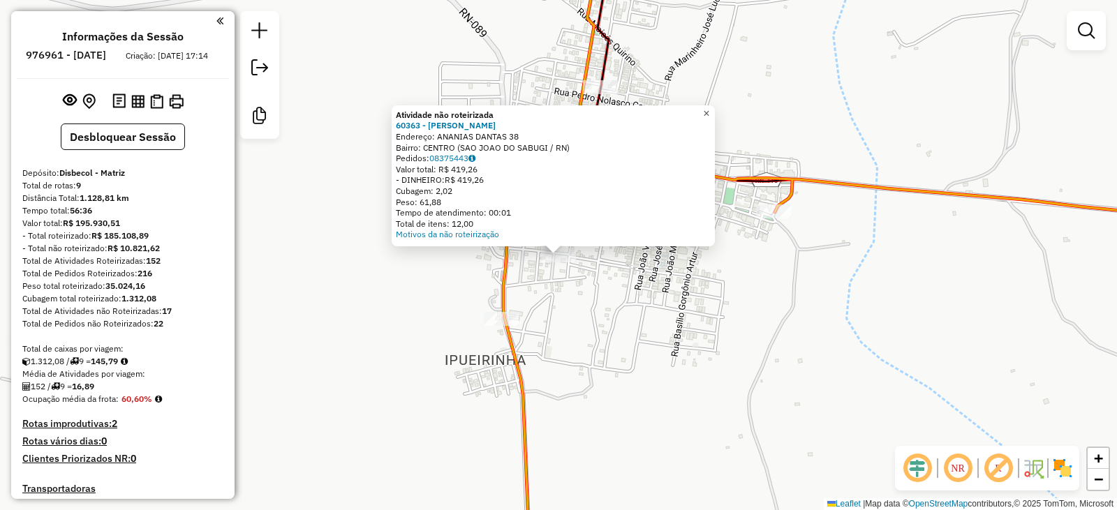
click at [709, 108] on span "×" at bounding box center [706, 114] width 6 height 12
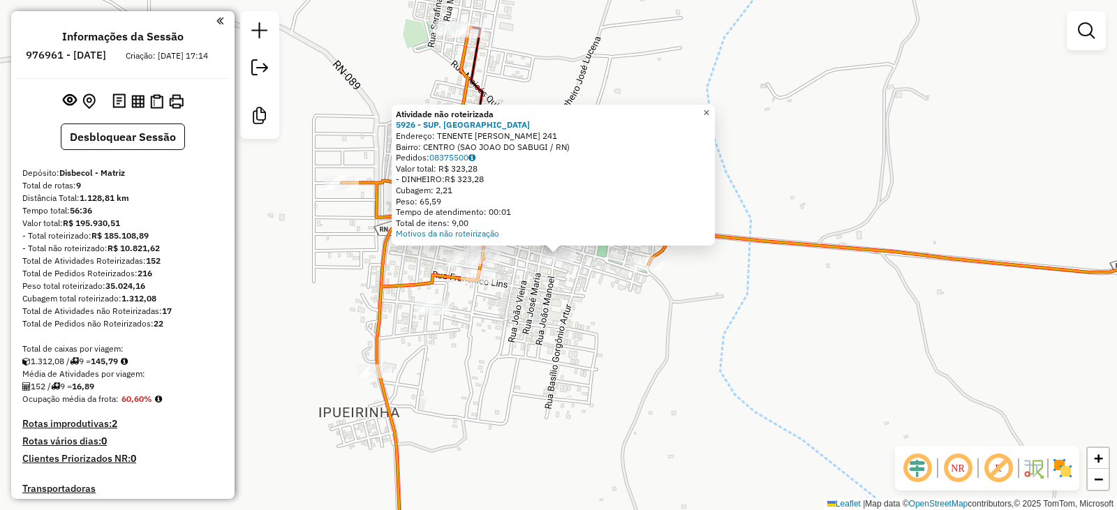
click at [709, 108] on span "×" at bounding box center [706, 113] width 6 height 12
click at [458, 158] on link "08375500" at bounding box center [452, 157] width 46 height 10
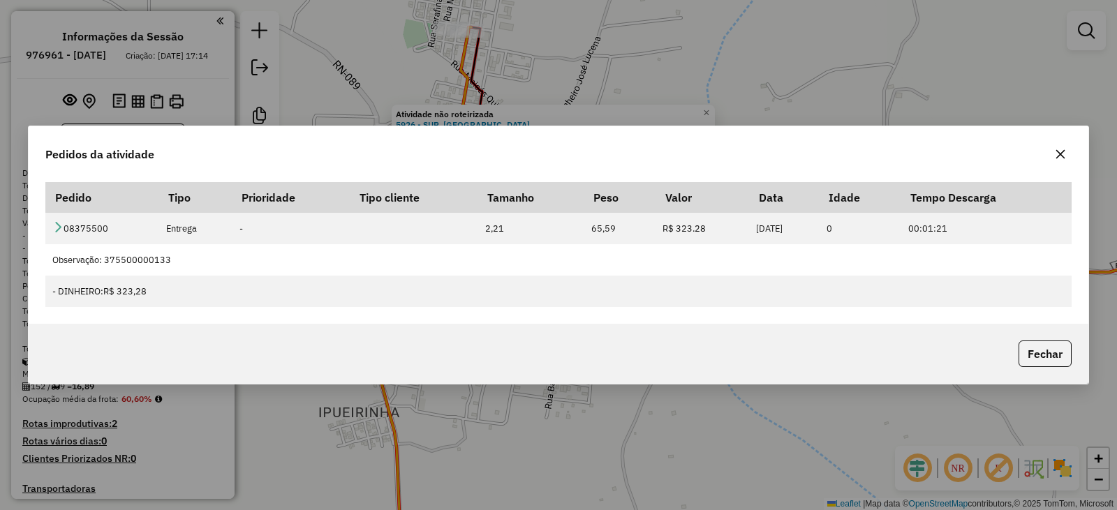
click at [1063, 158] on icon "button" at bounding box center [1060, 154] width 11 height 11
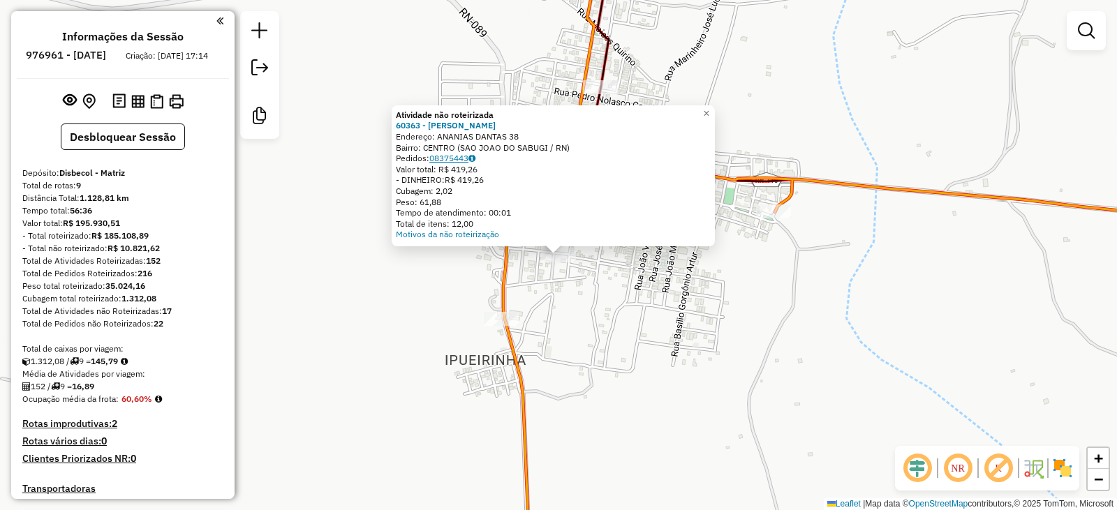
click at [466, 160] on link "08375443" at bounding box center [452, 158] width 46 height 10
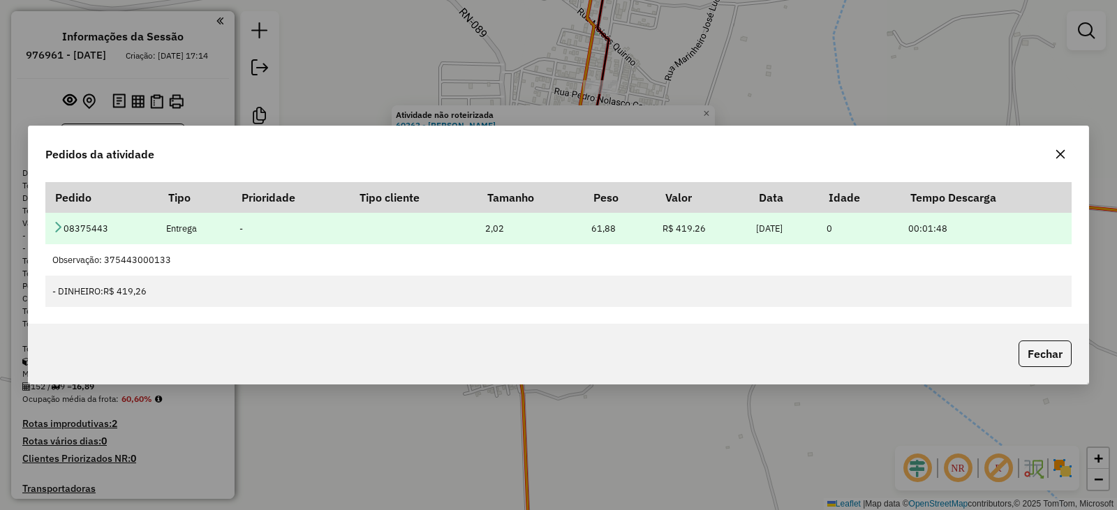
click at [57, 228] on icon at bounding box center [57, 226] width 11 height 11
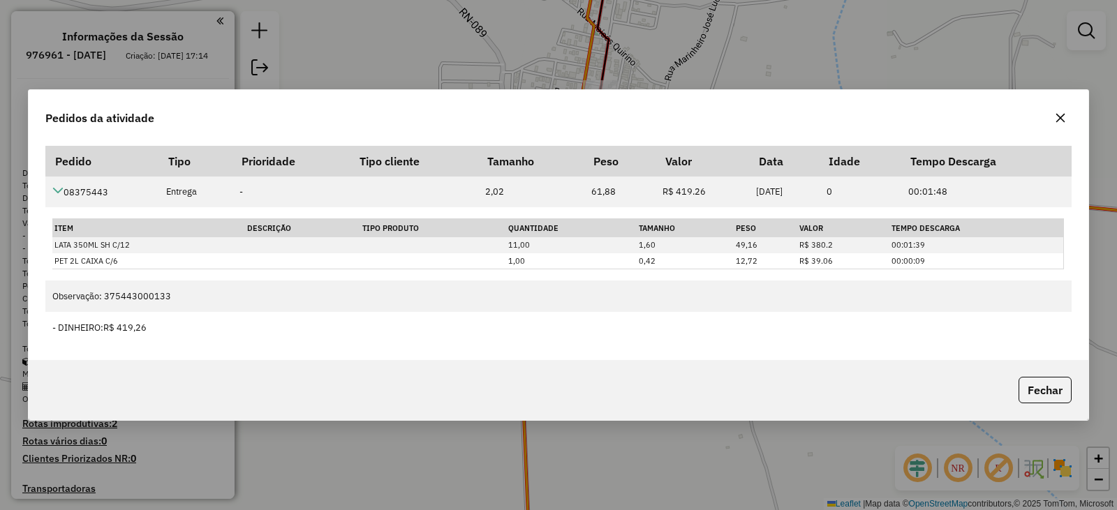
click at [1062, 117] on icon "button" at bounding box center [1060, 117] width 9 height 9
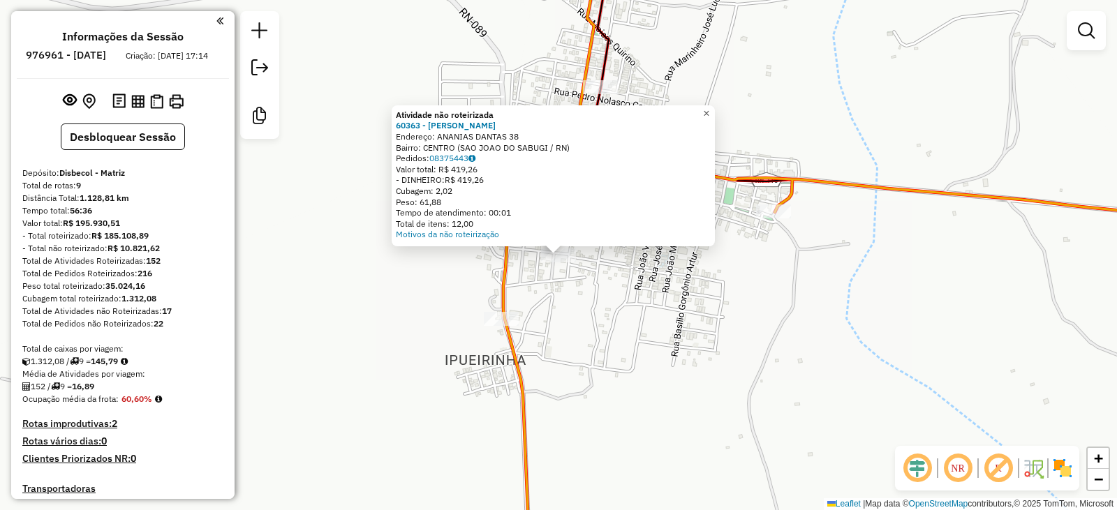
click at [709, 110] on span "×" at bounding box center [706, 114] width 6 height 12
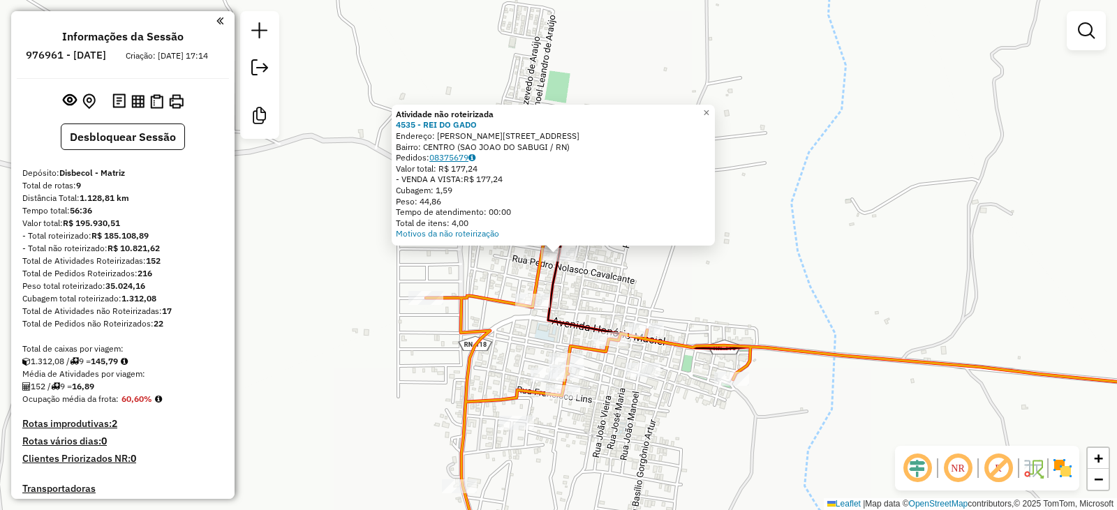
click at [447, 156] on link "08375679" at bounding box center [452, 157] width 46 height 10
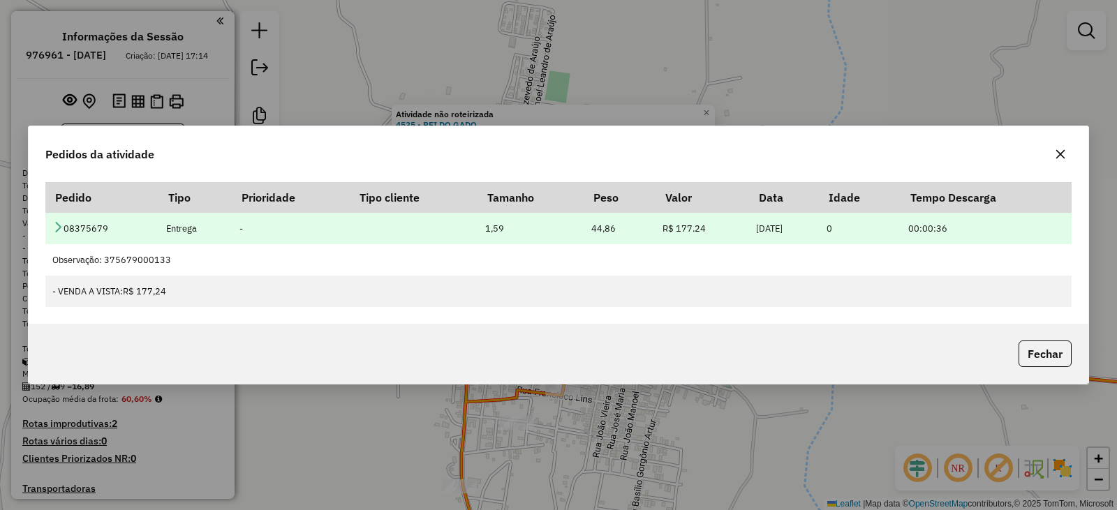
click at [54, 224] on icon at bounding box center [57, 226] width 11 height 11
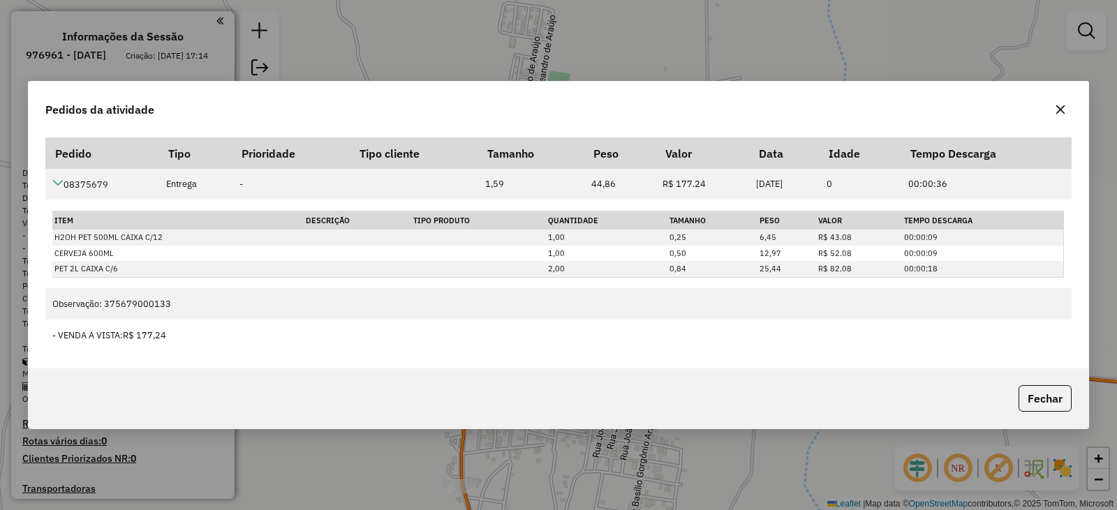
click at [1063, 112] on icon "button" at bounding box center [1060, 109] width 9 height 9
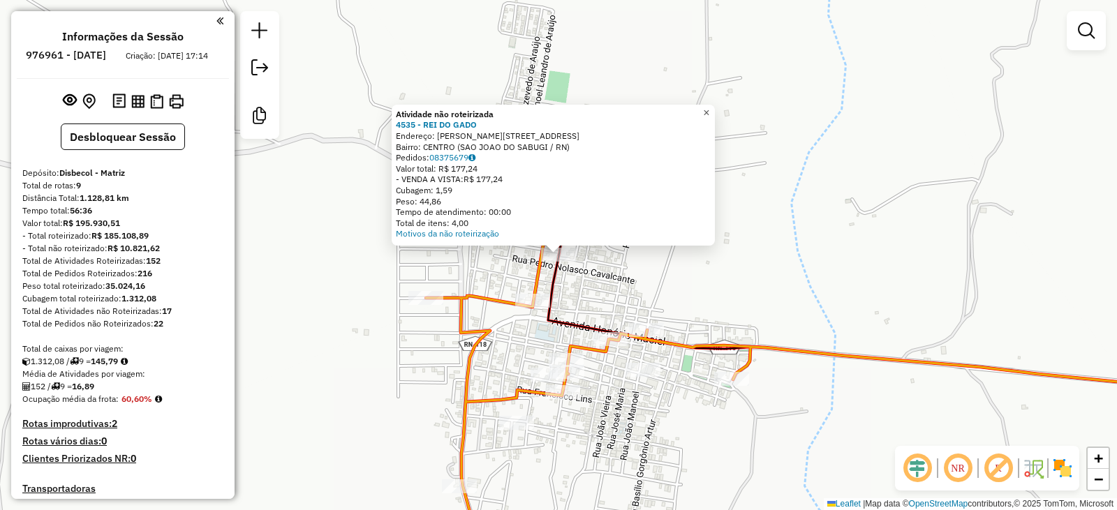
click at [709, 109] on span "×" at bounding box center [706, 113] width 6 height 12
click at [709, 108] on span "×" at bounding box center [706, 113] width 6 height 12
